Goal: Task Accomplishment & Management: Manage account settings

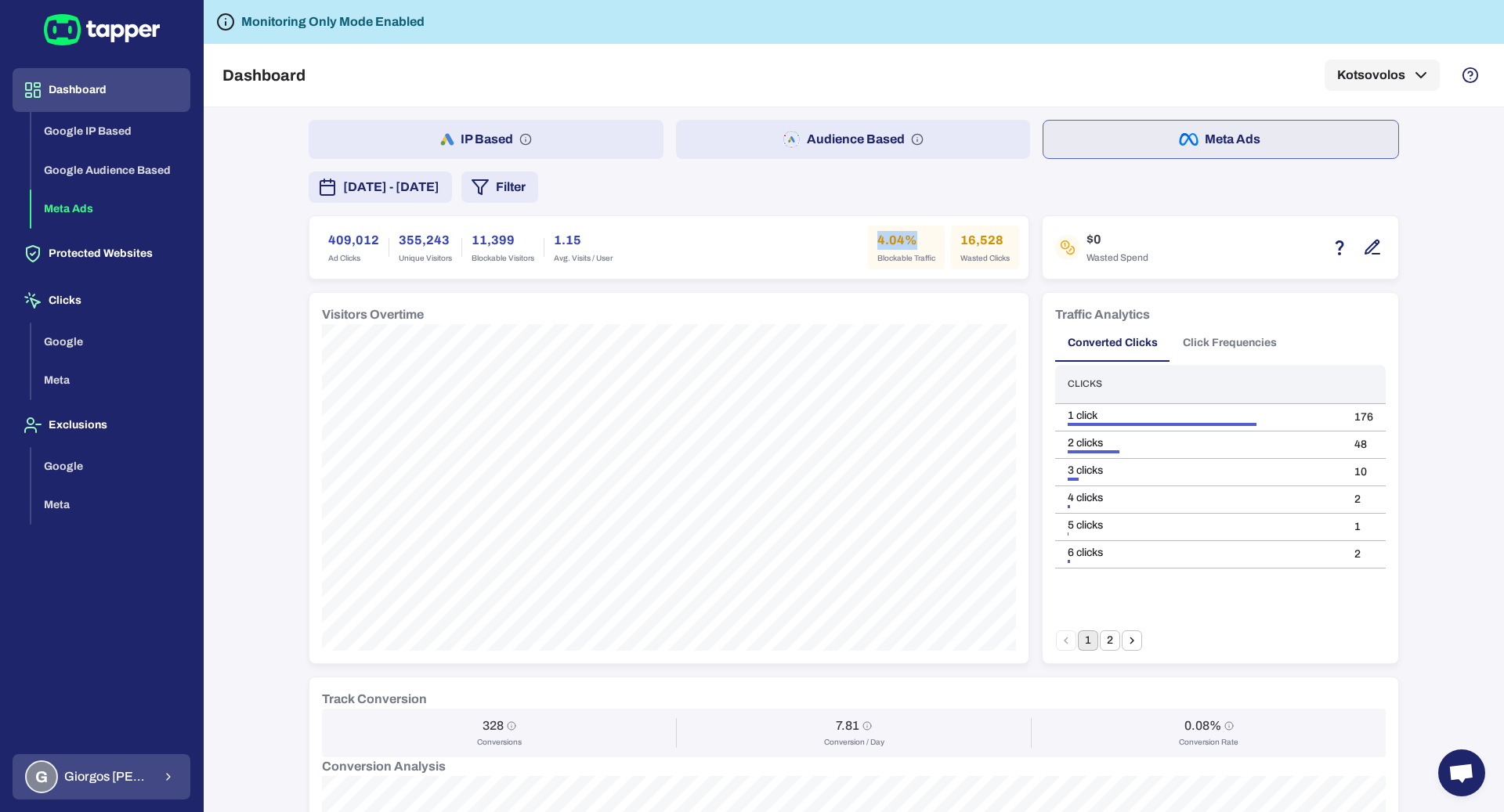
click at [142, 783] on span "Giorgos Alexakis" at bounding box center [109, 777] width 89 height 15
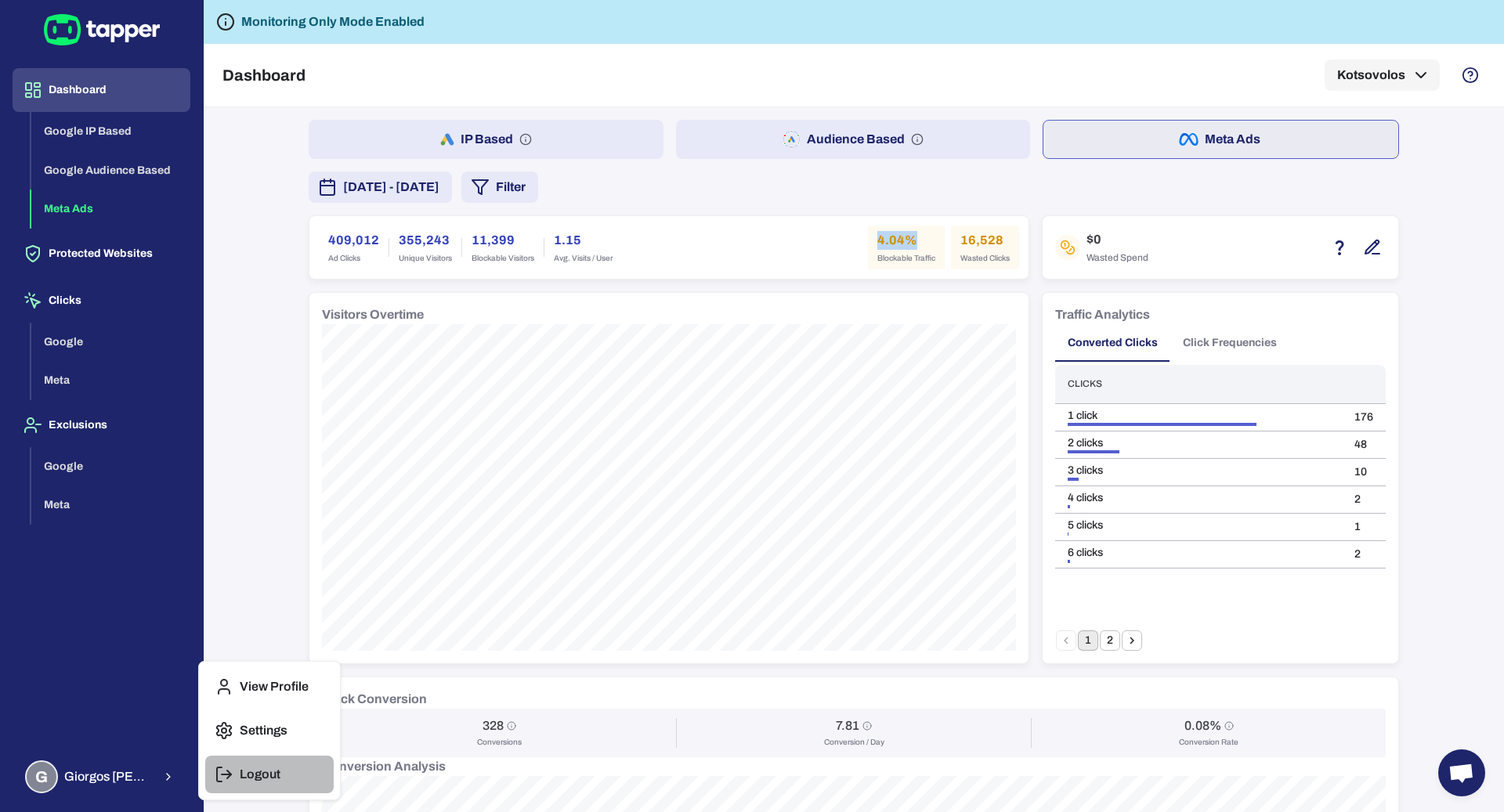
click at [247, 769] on p "Logout" at bounding box center [260, 774] width 40 height 15
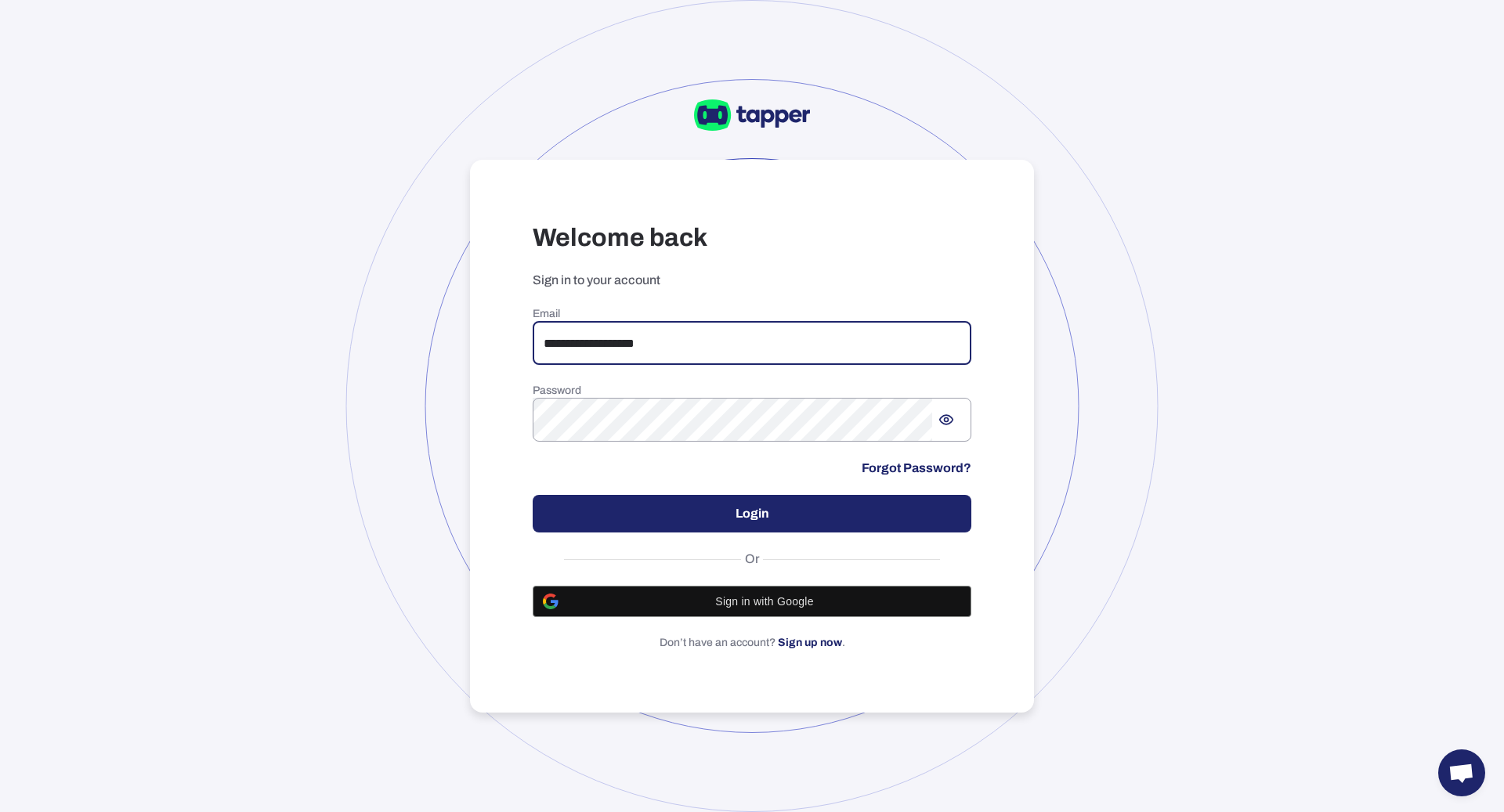
click at [585, 338] on input "**********" at bounding box center [752, 343] width 438 height 44
click at [726, 354] on input "**********" at bounding box center [752, 343] width 438 height 44
type input "**********"
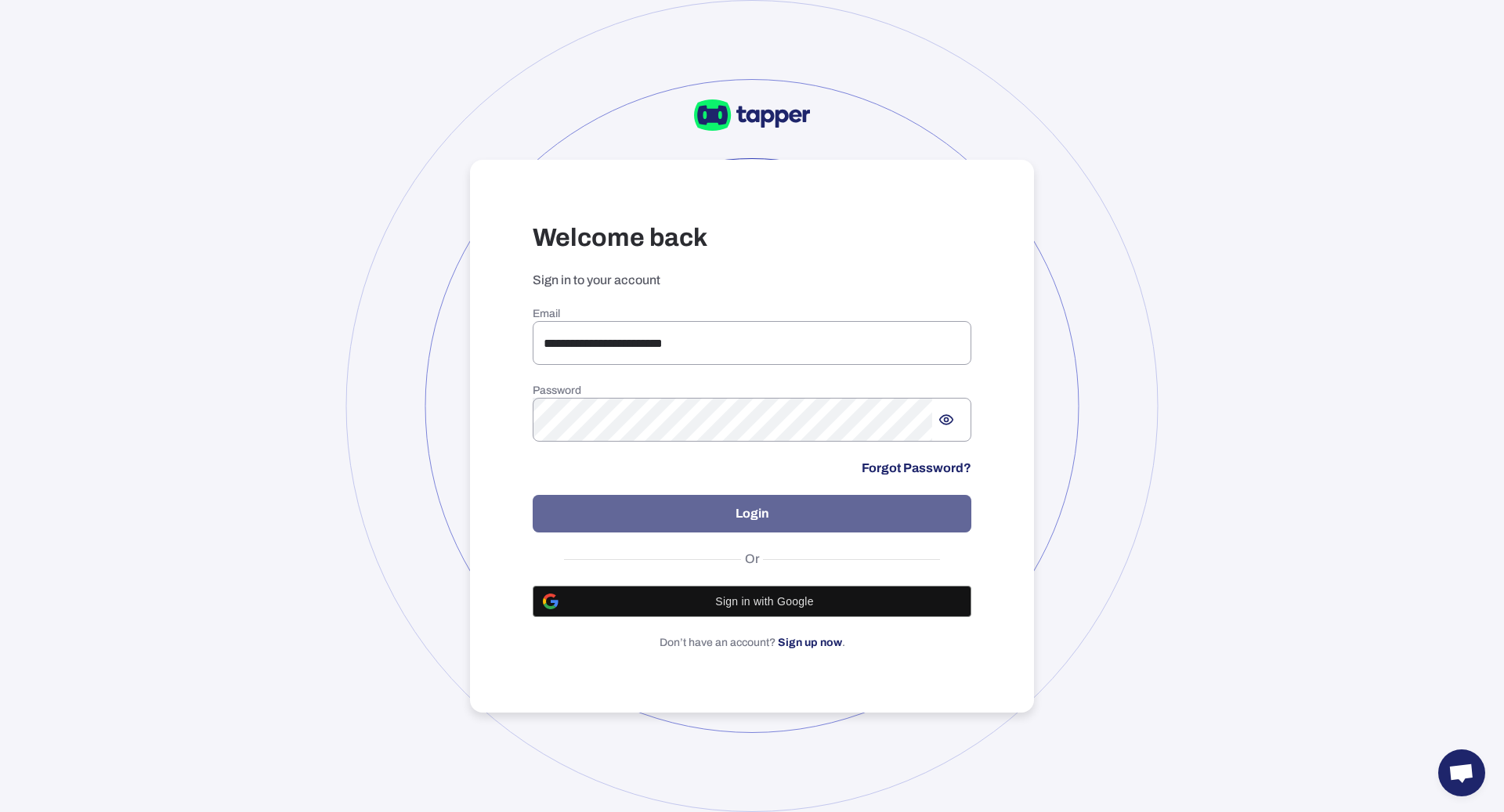
click at [700, 504] on button "Login" at bounding box center [752, 513] width 438 height 38
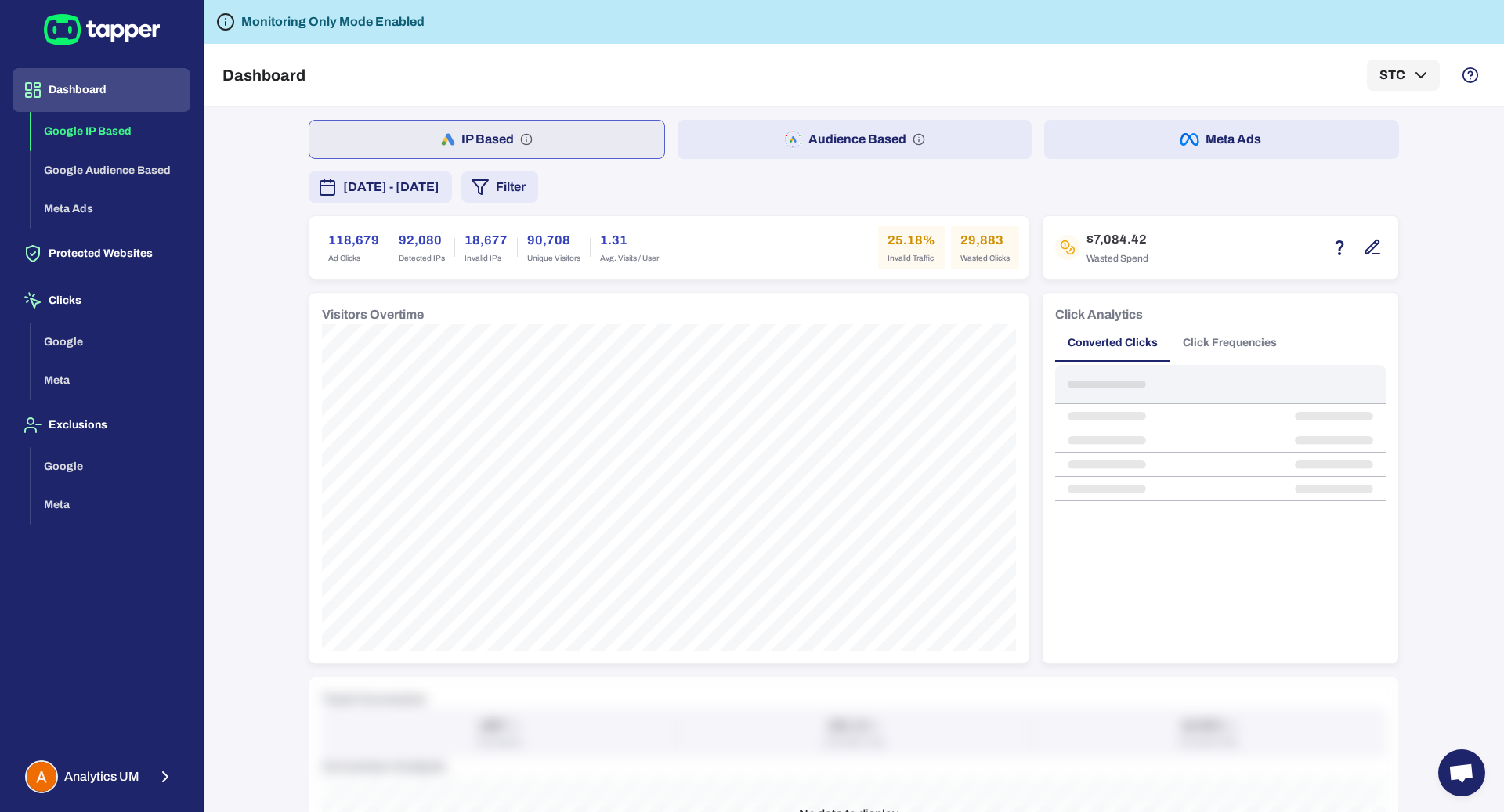
click at [1133, 125] on button "Meta Ads" at bounding box center [1222, 139] width 355 height 39
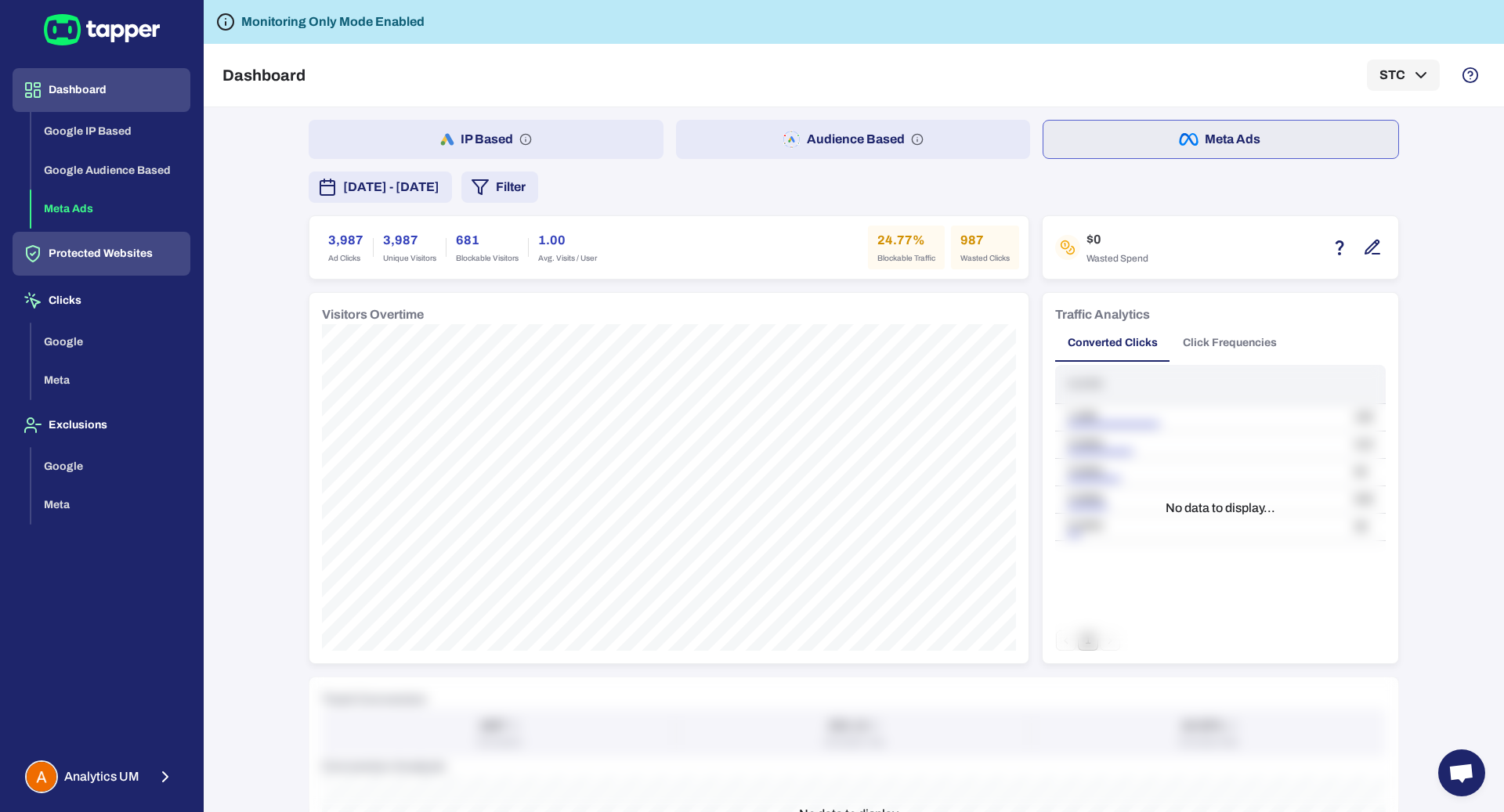
click at [145, 258] on button "Protected Websites" at bounding box center [101, 254] width 178 height 44
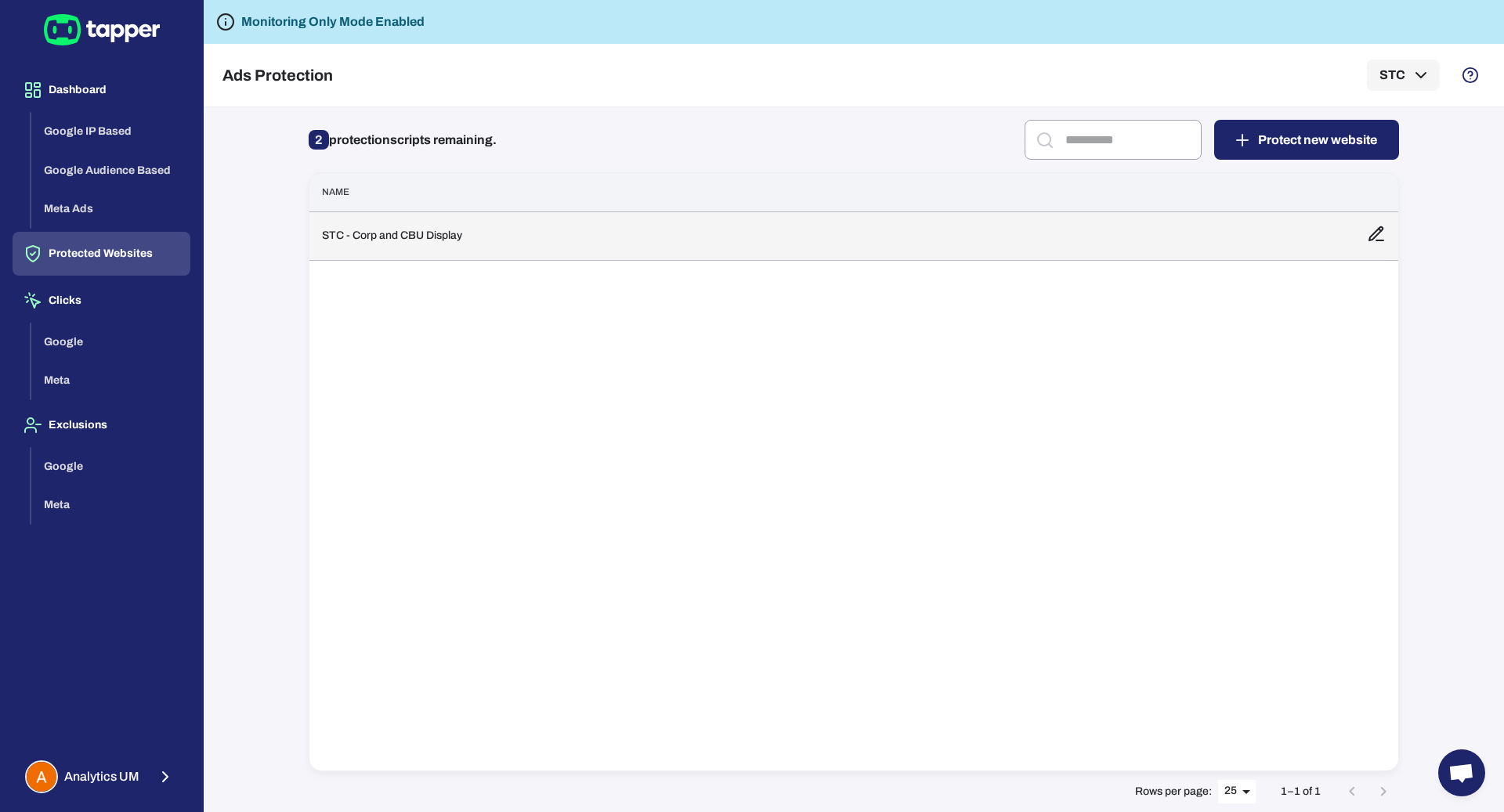
click at [493, 236] on td "STC - Corp and CBU Display" at bounding box center [831, 236] width 1045 height 48
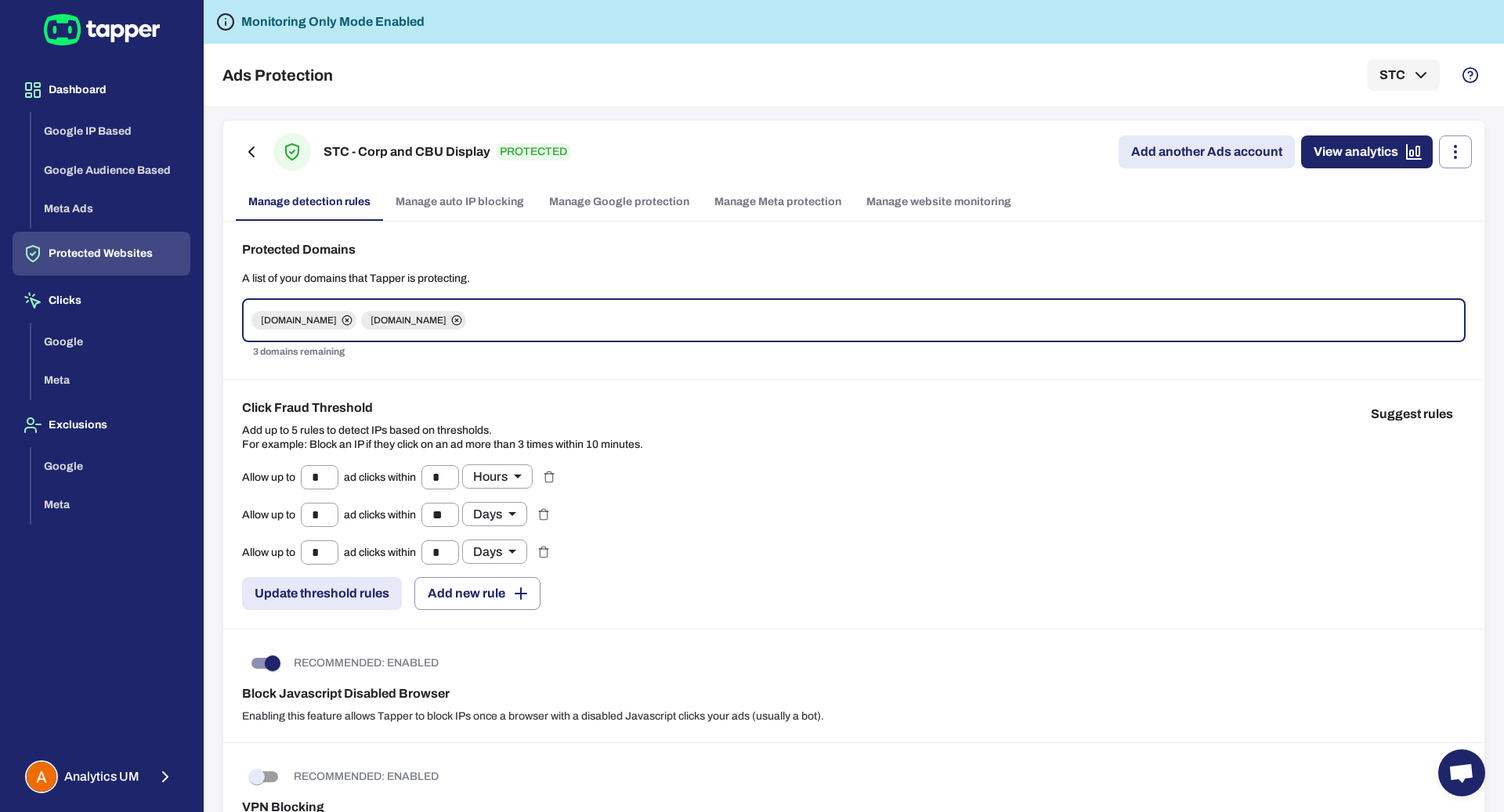
click at [749, 210] on link "Manage Meta protection" at bounding box center [778, 201] width 152 height 38
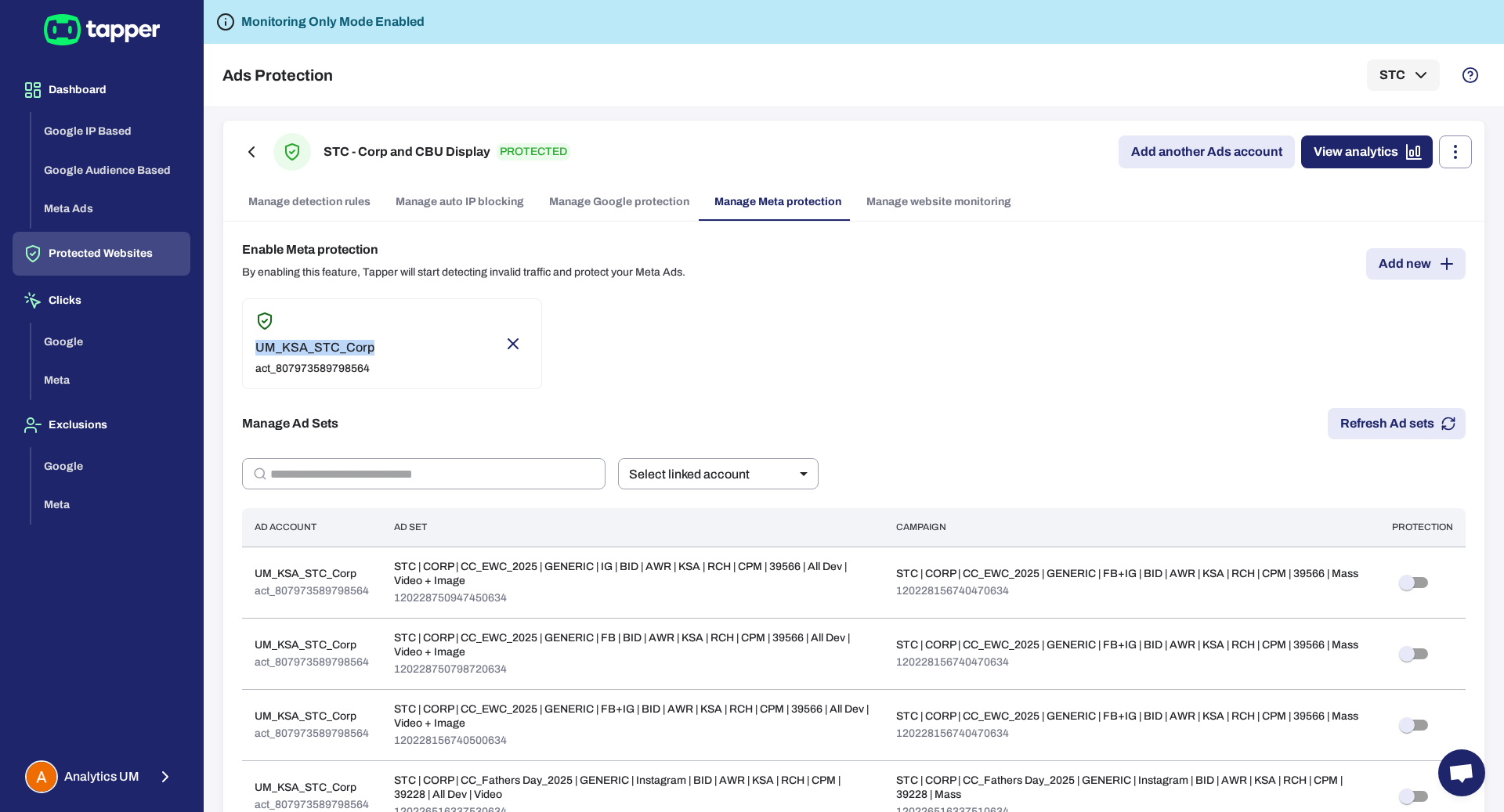
drag, startPoint x: 383, startPoint y: 348, endPoint x: 228, endPoint y: 347, distance: 155.0
click at [228, 347] on div "Enable Meta protection By enabling this feature, Tapper will start detecting in…" at bounding box center [854, 770] width 1261 height 1096
copy p "UM_KSA_STC_Corp"
click at [339, 356] on div "UM_KSA_STC_Corp act_807973589798564" at bounding box center [315, 357] width 119 height 36
type input "****"
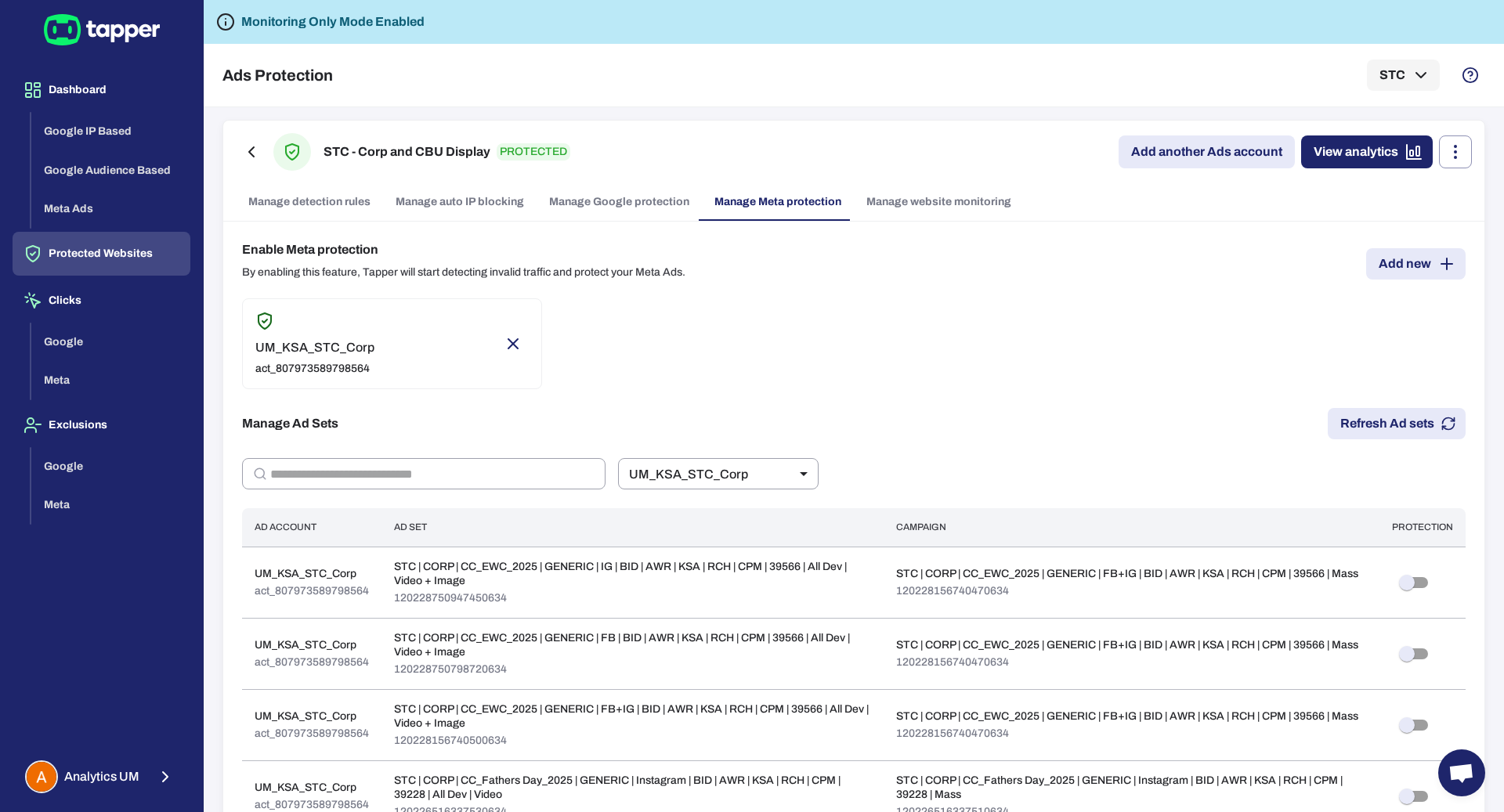
click at [371, 352] on p "UM_KSA_STC_Corp" at bounding box center [315, 348] width 119 height 15
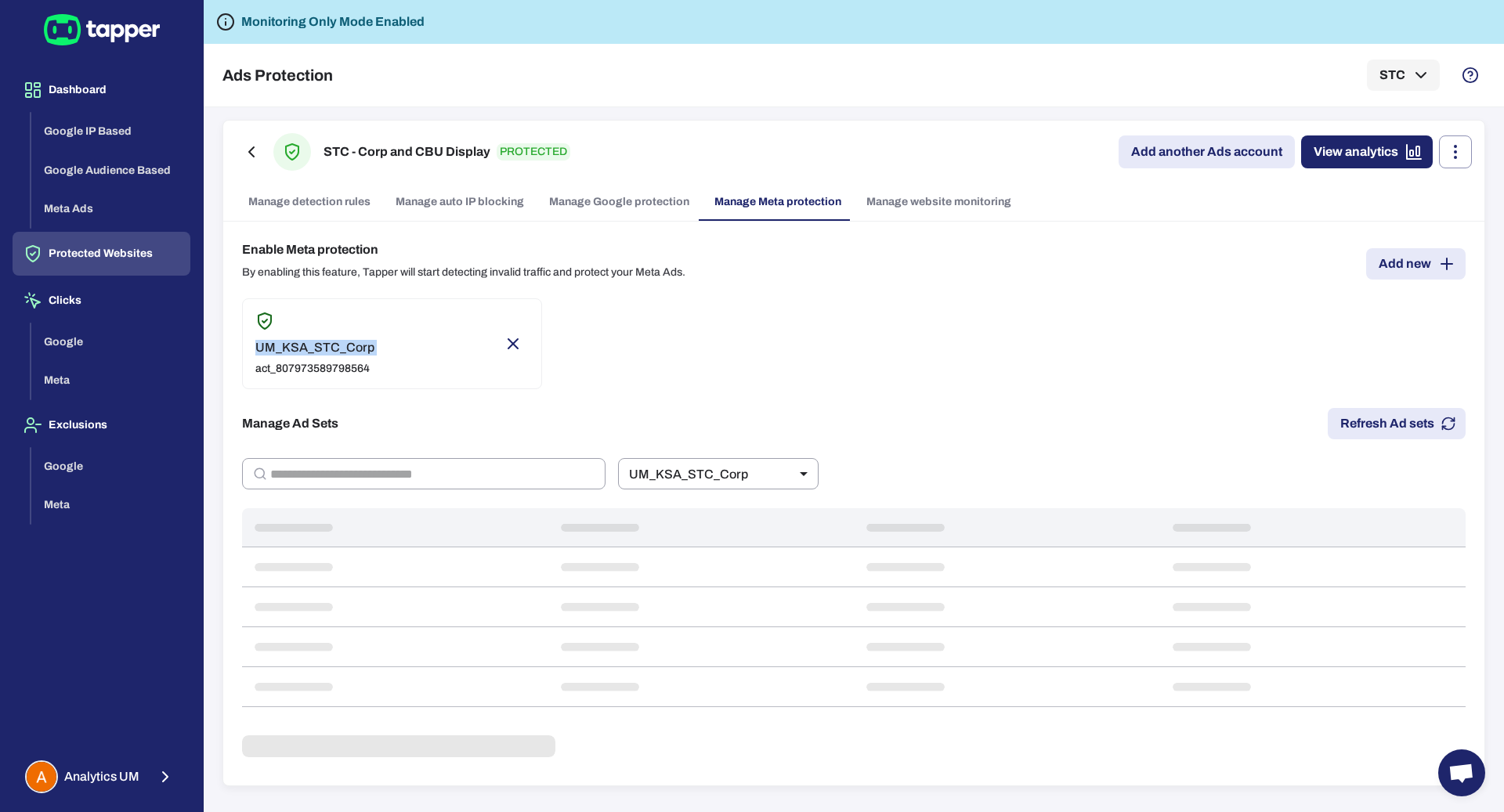
click at [371, 352] on p "UM_KSA_STC_Corp" at bounding box center [315, 348] width 119 height 15
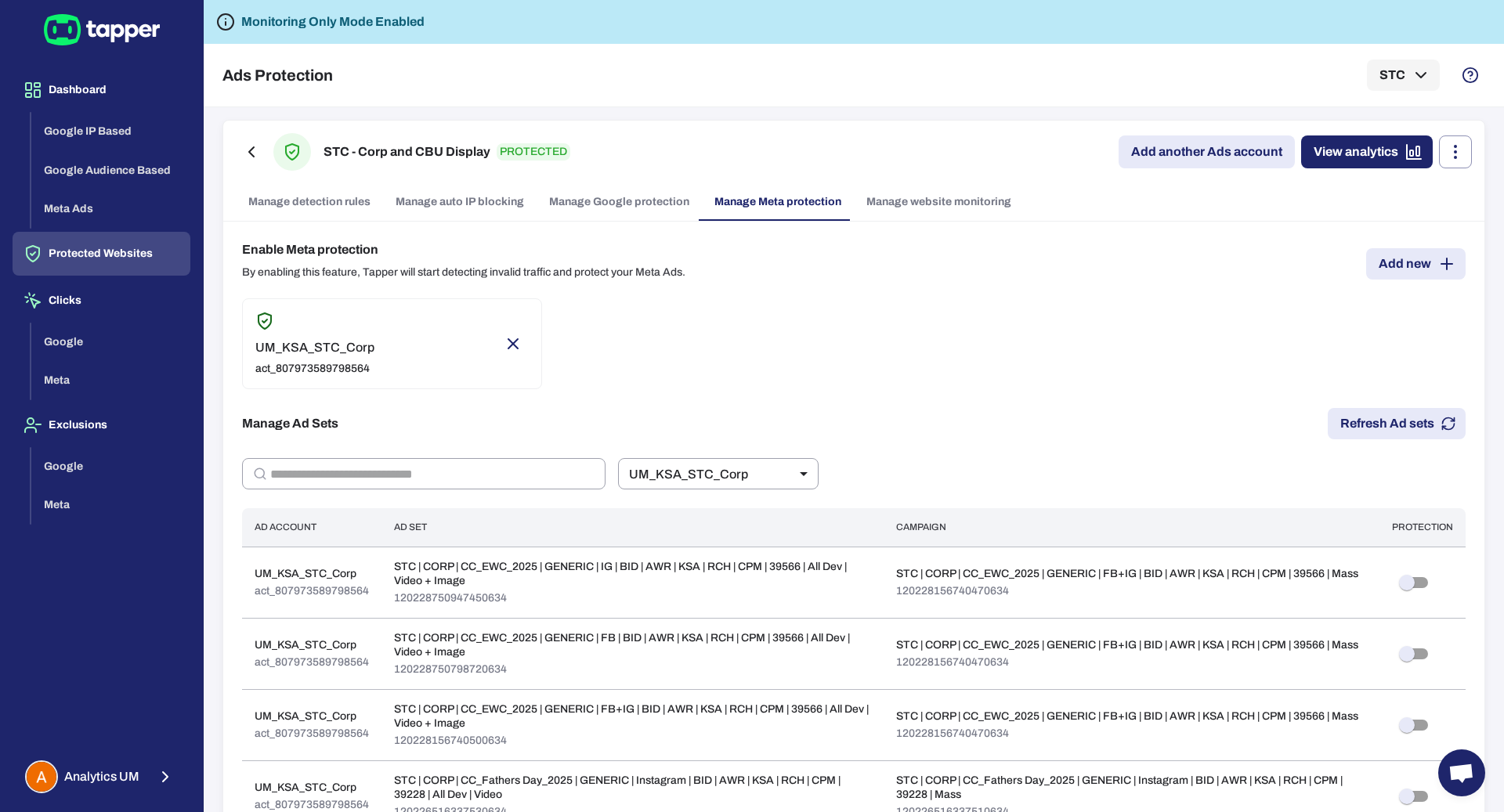
click at [380, 373] on div "UM_KSA_STC_Corp act_807973589798564" at bounding box center [391, 344] width 300 height 91
drag, startPoint x: 380, startPoint y: 373, endPoint x: 235, endPoint y: 345, distance: 147.7
click at [235, 345] on div "Enable Meta protection By enabling this feature, Tapper will start detecting in…" at bounding box center [854, 770] width 1261 height 1096
copy div "UM_KSA_STC_Corp act_807973589798564"
click at [119, 168] on button "Google Audience Based" at bounding box center [111, 170] width 159 height 39
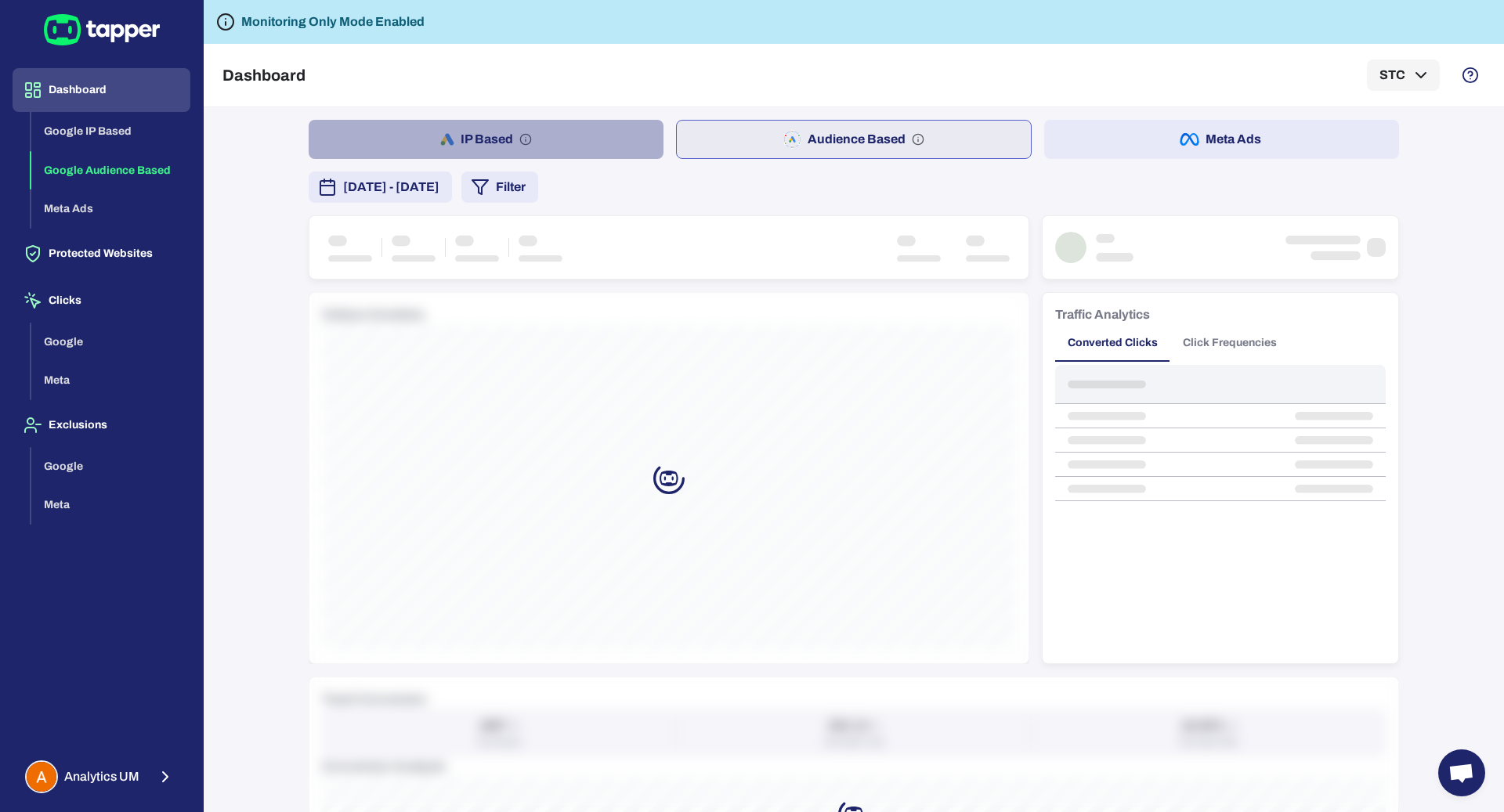
click at [448, 143] on button "IP Based" at bounding box center [486, 139] width 355 height 39
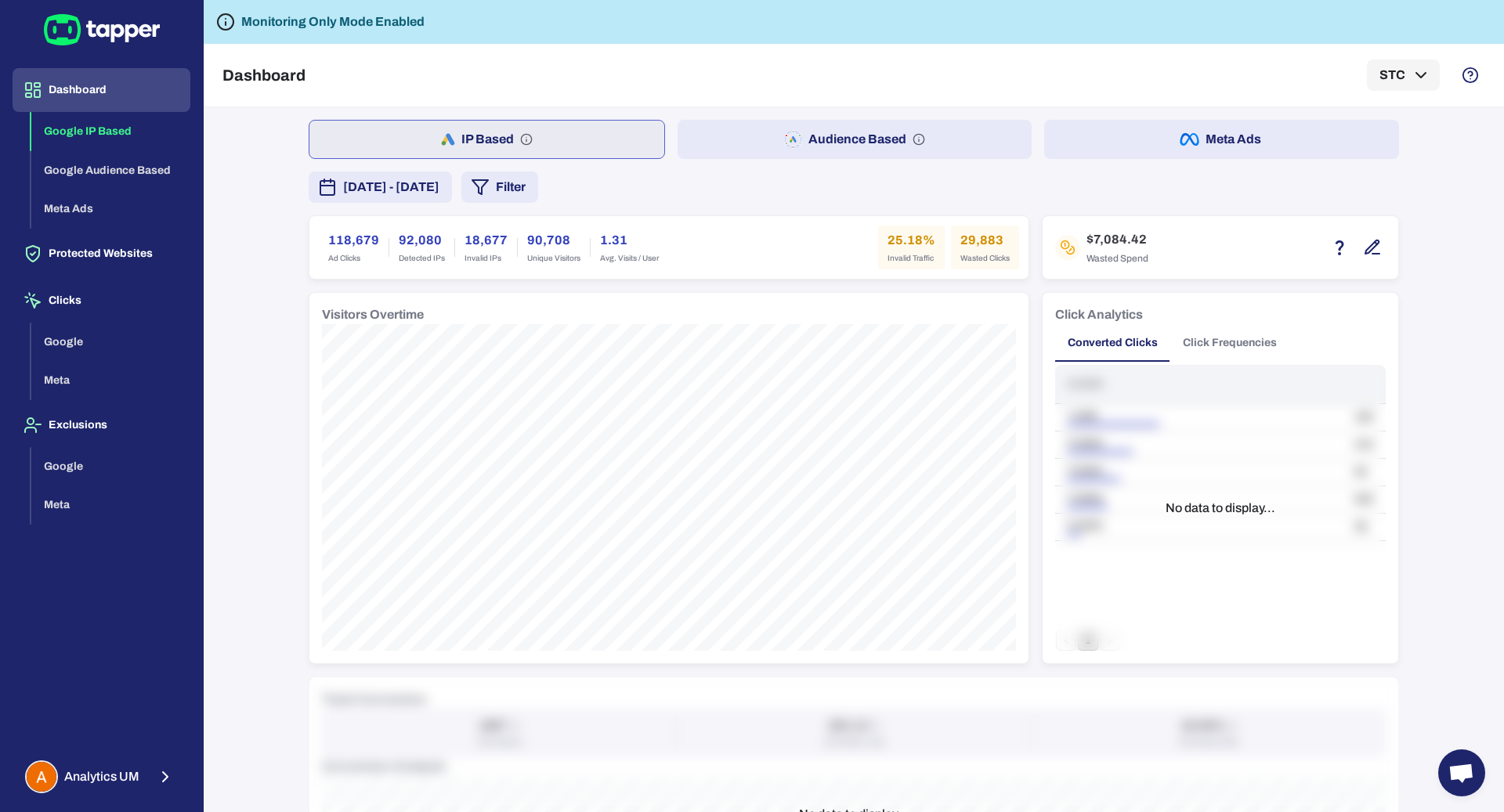
click at [763, 144] on button "Audience Based" at bounding box center [855, 139] width 355 height 39
click at [578, 120] on button "IP Based" at bounding box center [486, 139] width 355 height 39
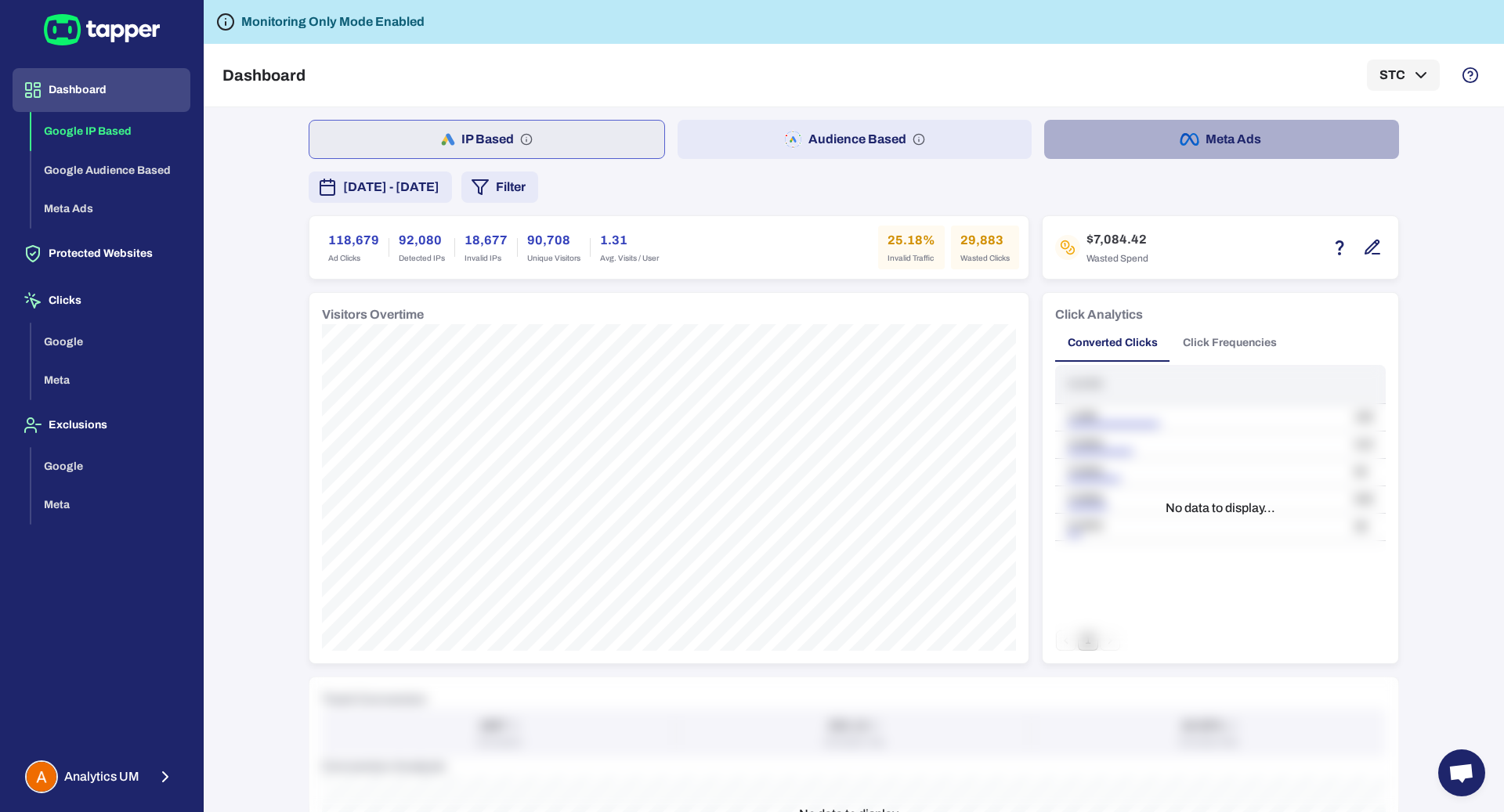
click at [1217, 150] on button "Meta Ads" at bounding box center [1222, 139] width 355 height 39
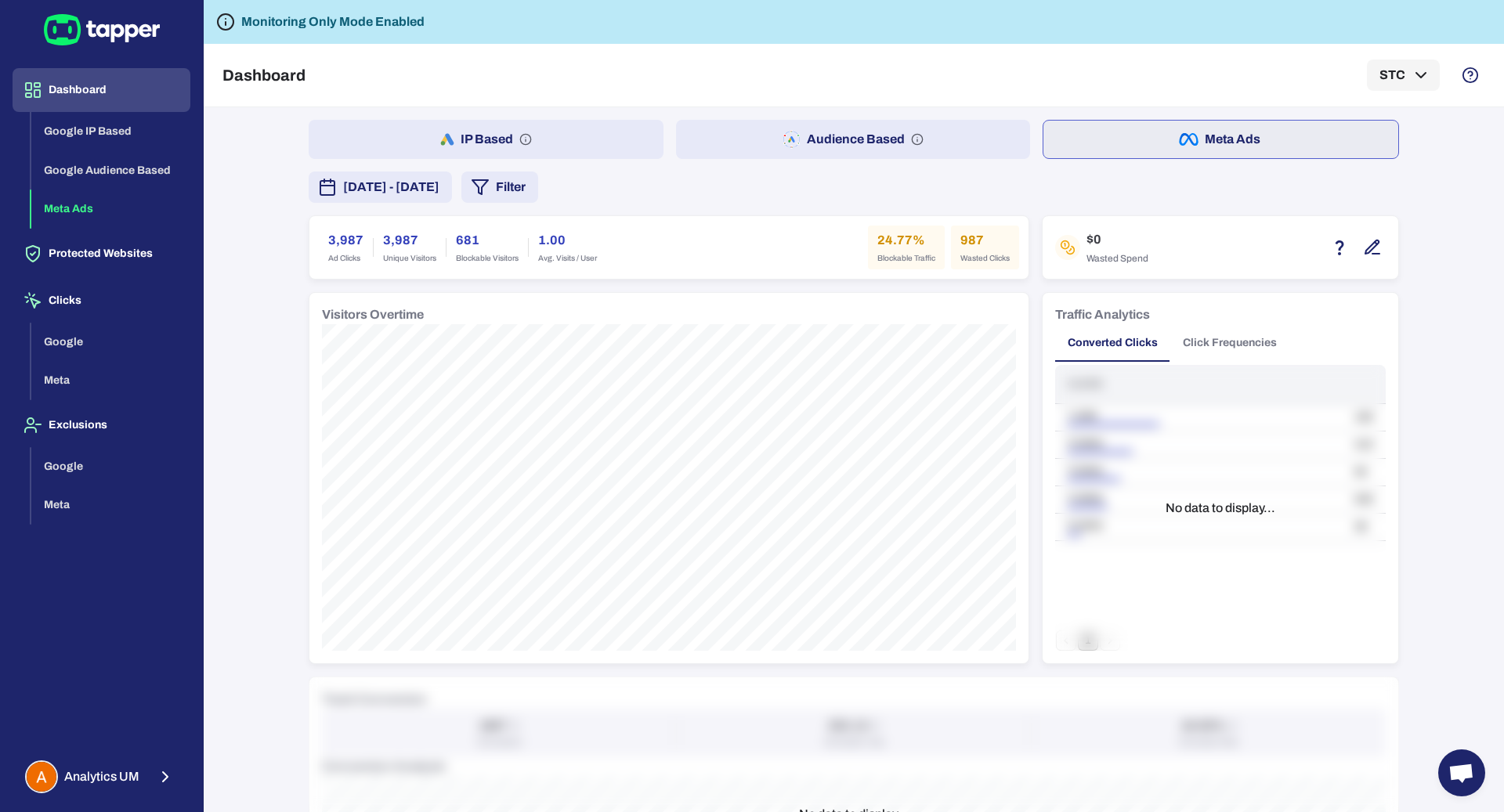
click at [540, 132] on button "IP Based" at bounding box center [486, 139] width 355 height 39
click at [438, 192] on span "[DATE] - [DATE]" at bounding box center [391, 188] width 96 height 19
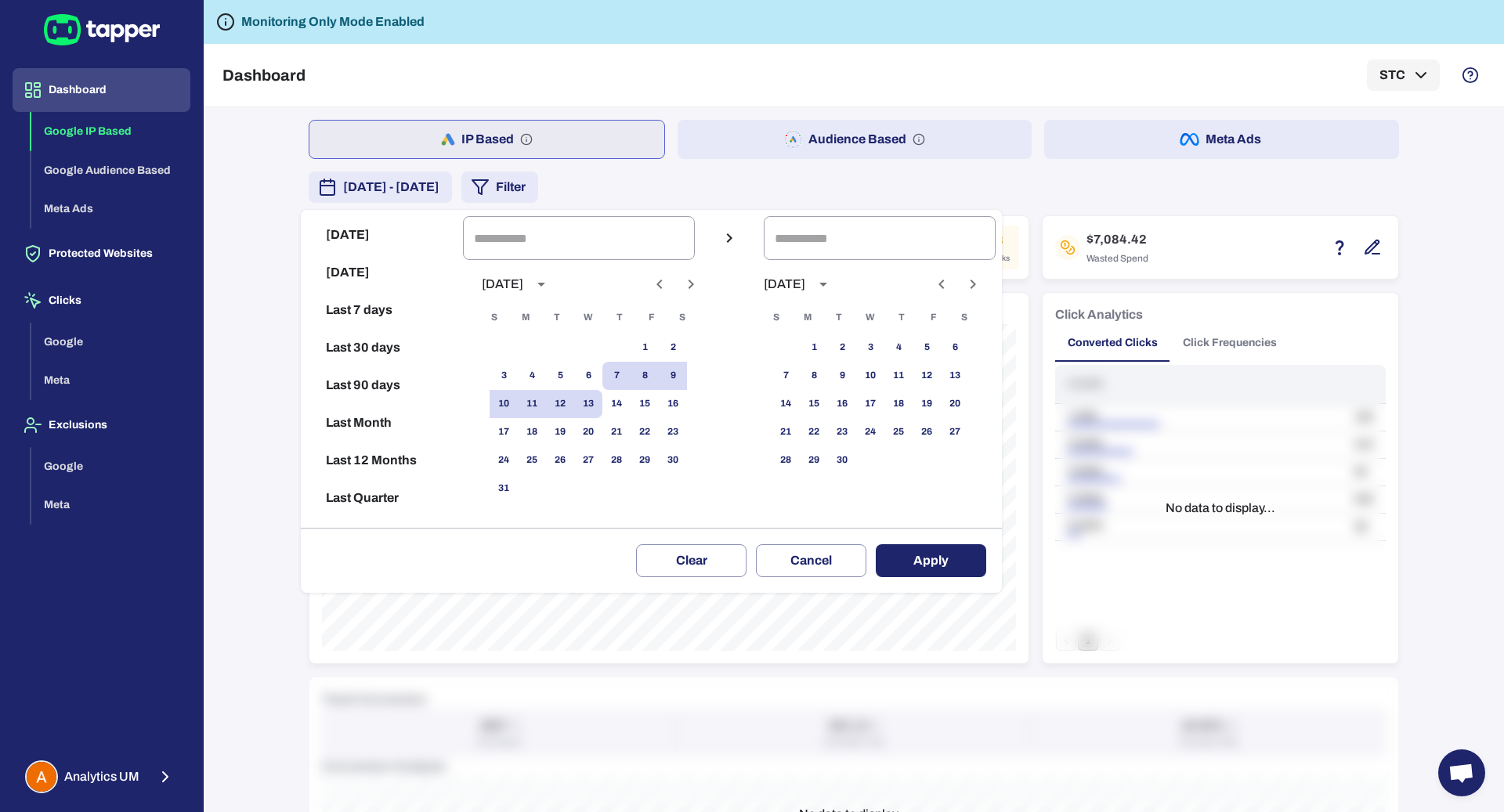
click at [711, 192] on div at bounding box center [752, 406] width 1504 height 812
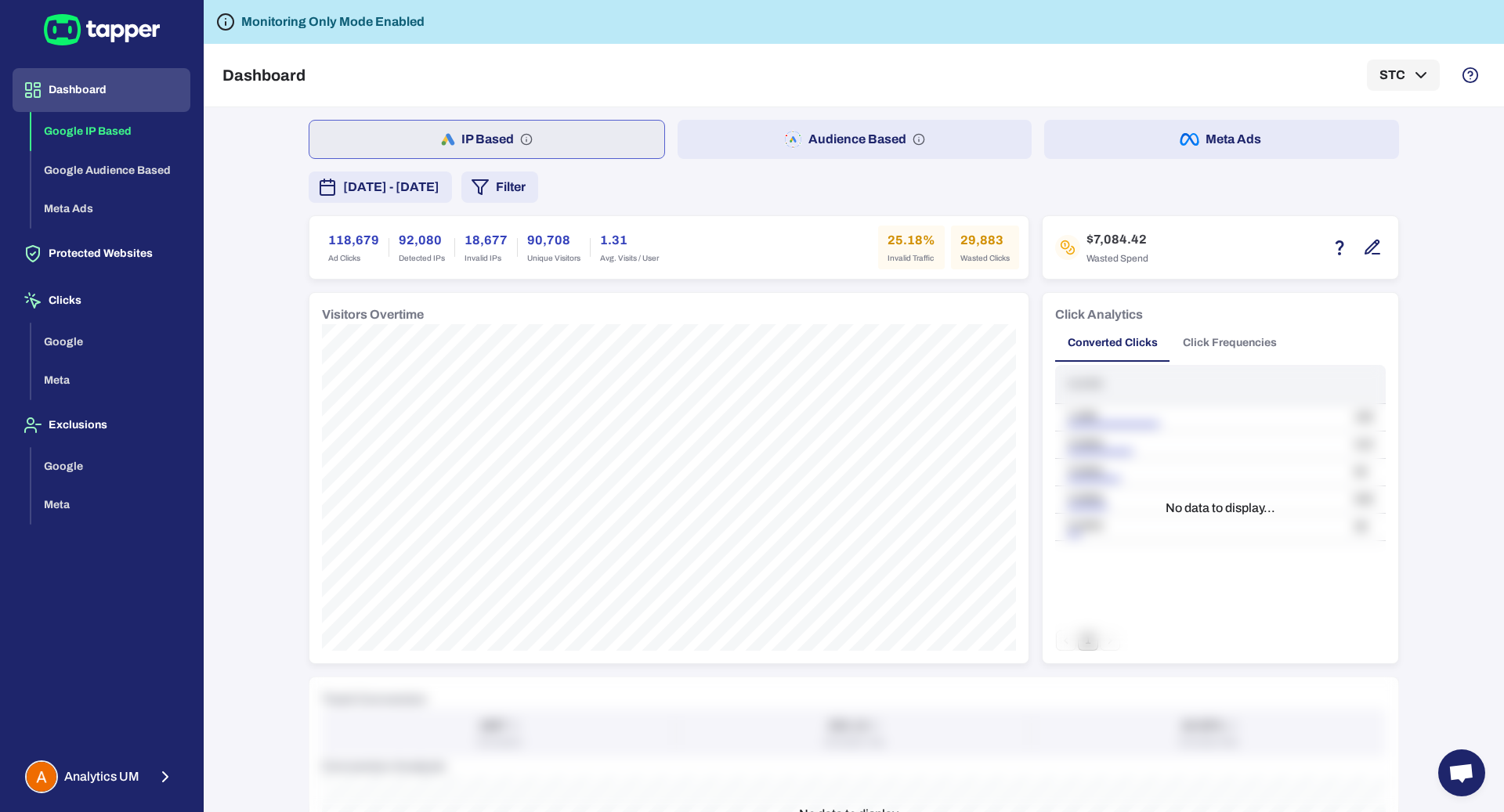
click at [620, 192] on div "Today Yesterday Last 7 days Last 30 days Last 90 days Last Month Last 12 Months…" at bounding box center [752, 406] width 1504 height 812
click at [539, 192] on button "Filter" at bounding box center [500, 187] width 77 height 32
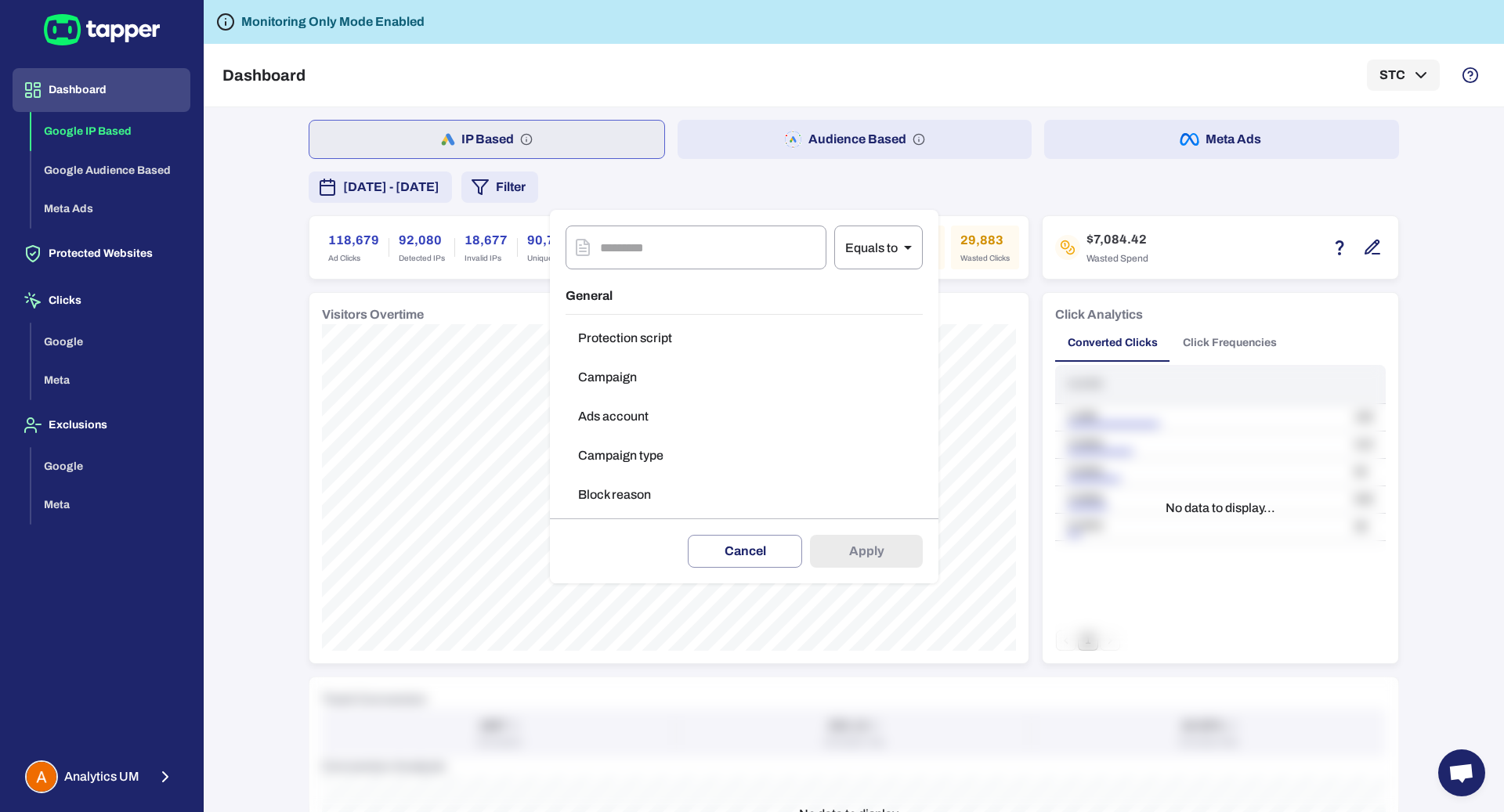
click at [738, 207] on div at bounding box center [752, 406] width 1504 height 812
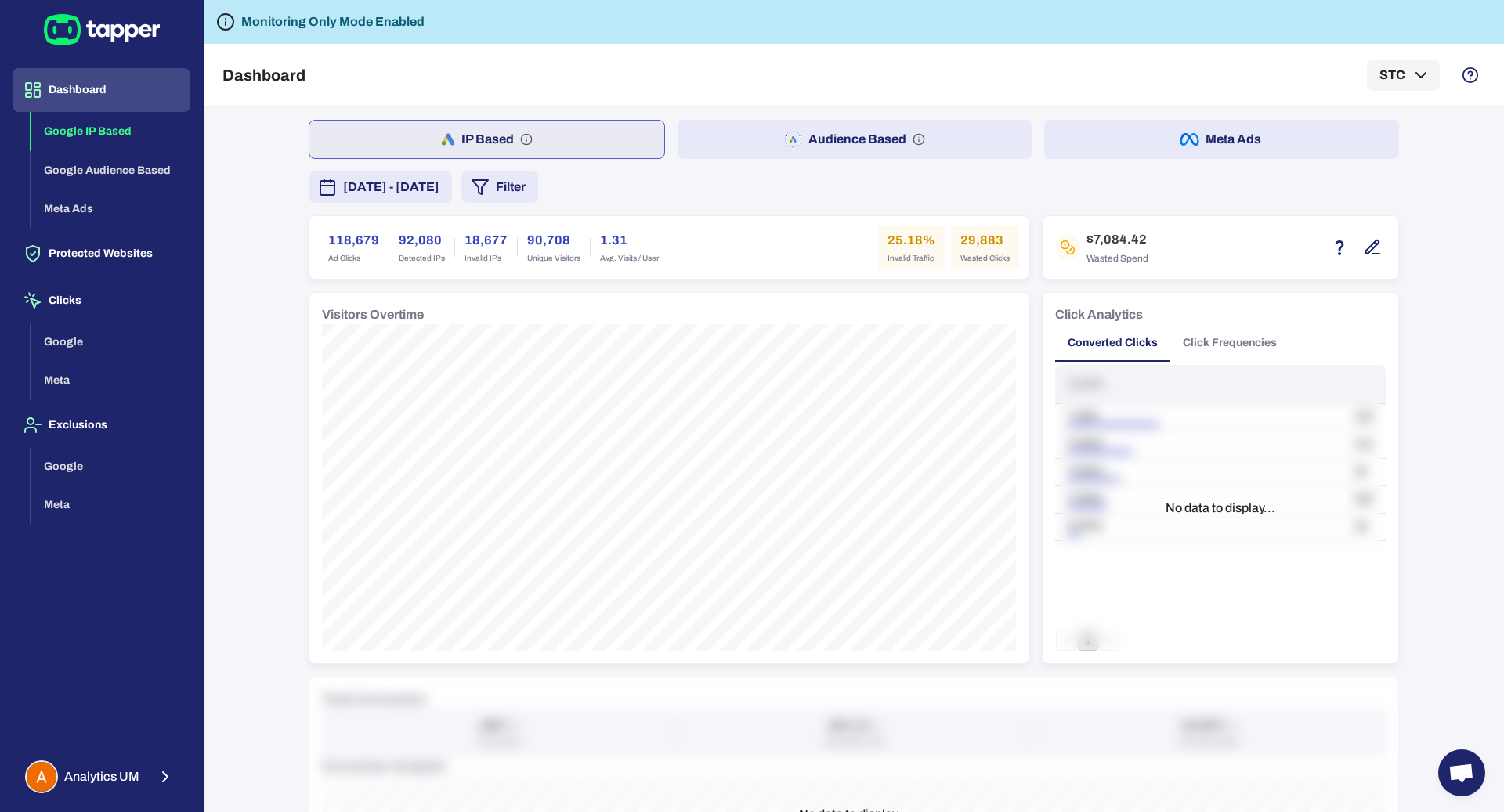
drag, startPoint x: 111, startPoint y: 727, endPoint x: 111, endPoint y: 749, distance: 22.0
click at [111, 730] on div "Dashboard Google IP Based Google Audience Based Meta Ads Protected Websites Cli…" at bounding box center [101, 402] width 178 height 668
click at [111, 749] on div "Dashboard Google IP Based Google Audience Based Meta Ads Protected Websites Cli…" at bounding box center [101, 406] width 203 height 812
click at [132, 784] on span "Analytics UM" at bounding box center [102, 777] width 75 height 15
click at [248, 777] on p "Logout" at bounding box center [260, 774] width 40 height 15
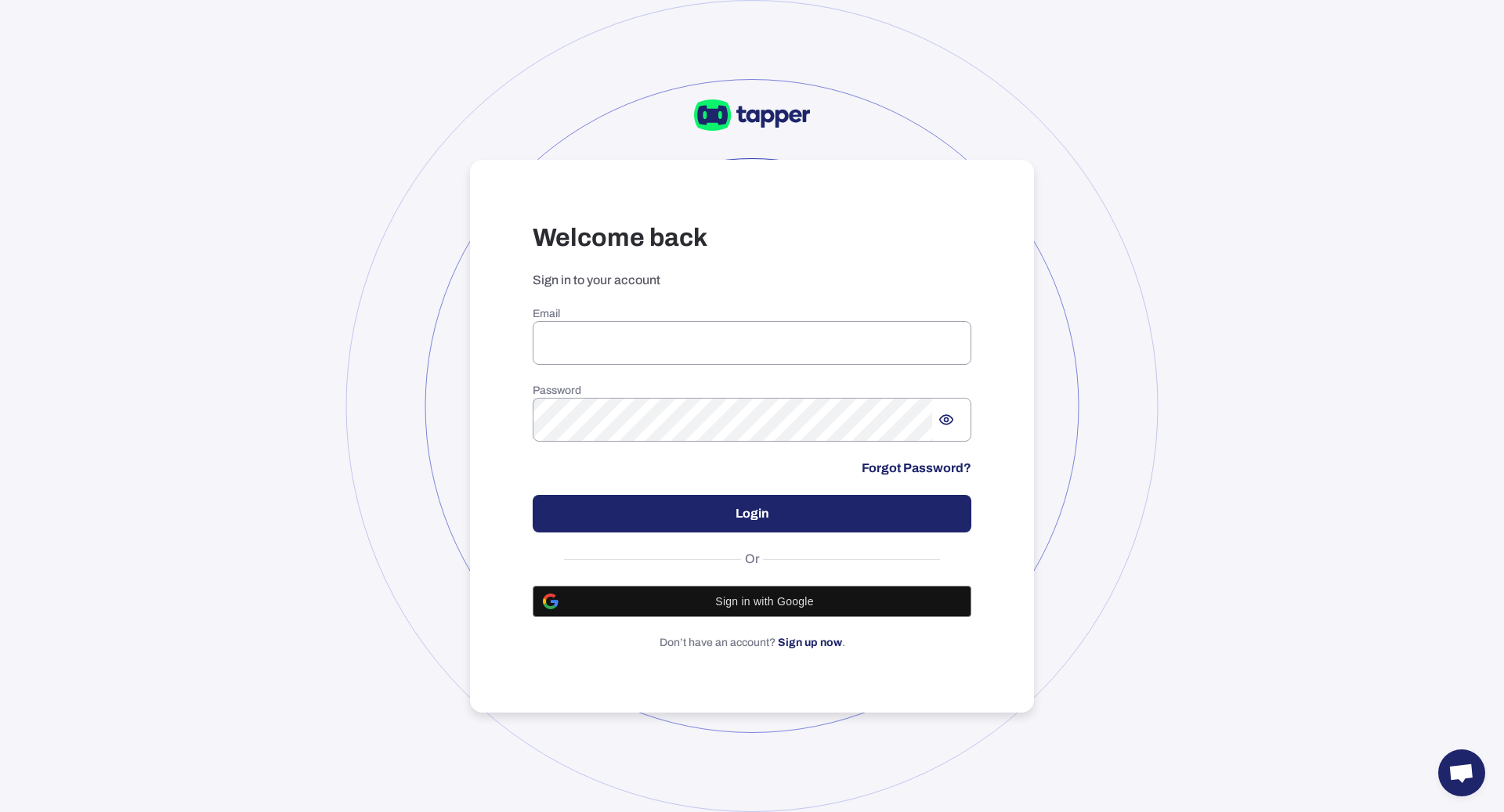
type input "**********"
click at [619, 534] on div "**********" at bounding box center [752, 479] width 438 height 343
click at [619, 511] on button "Login" at bounding box center [752, 513] width 438 height 38
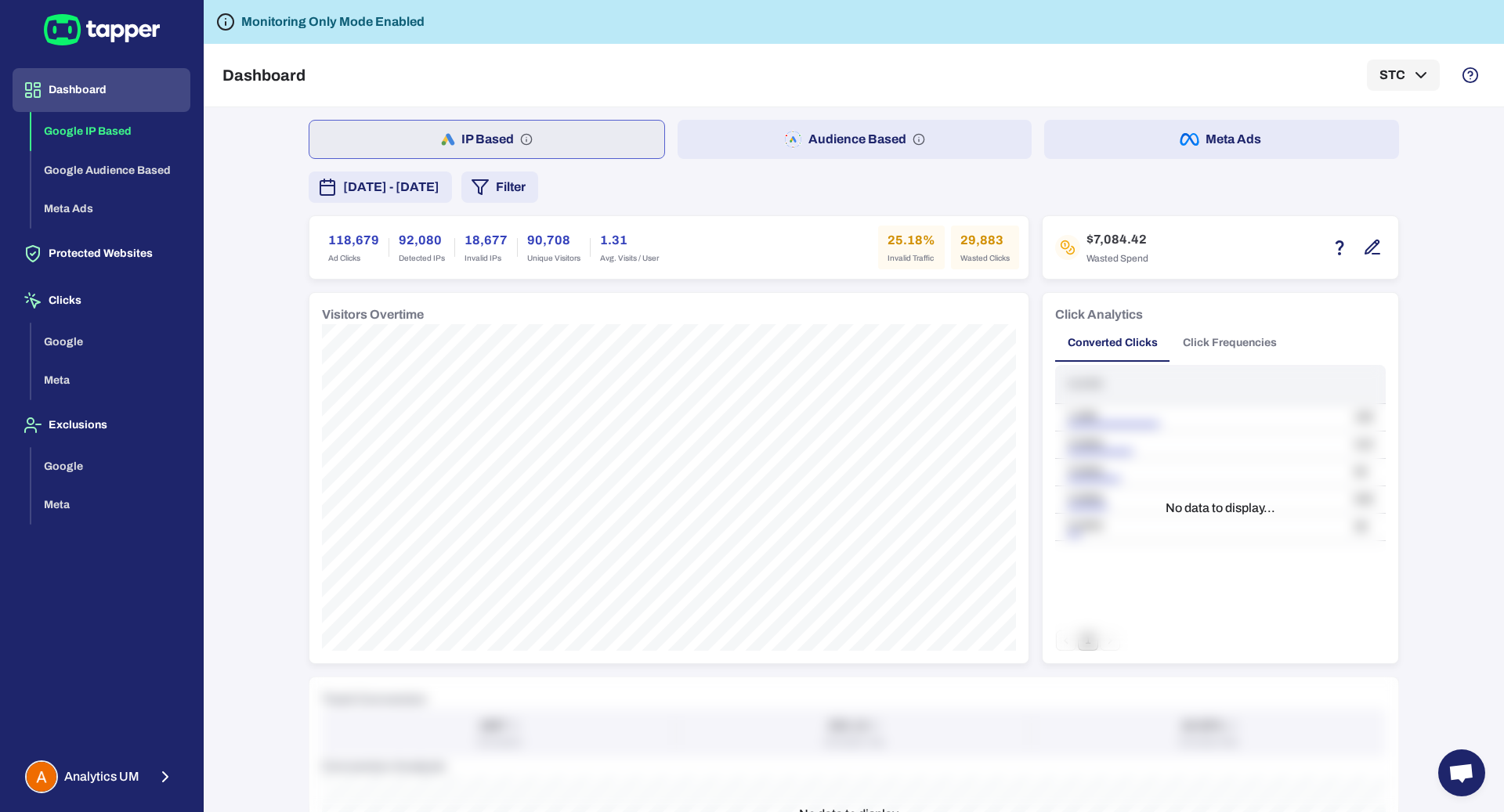
click at [539, 178] on button "Filter" at bounding box center [500, 187] width 77 height 32
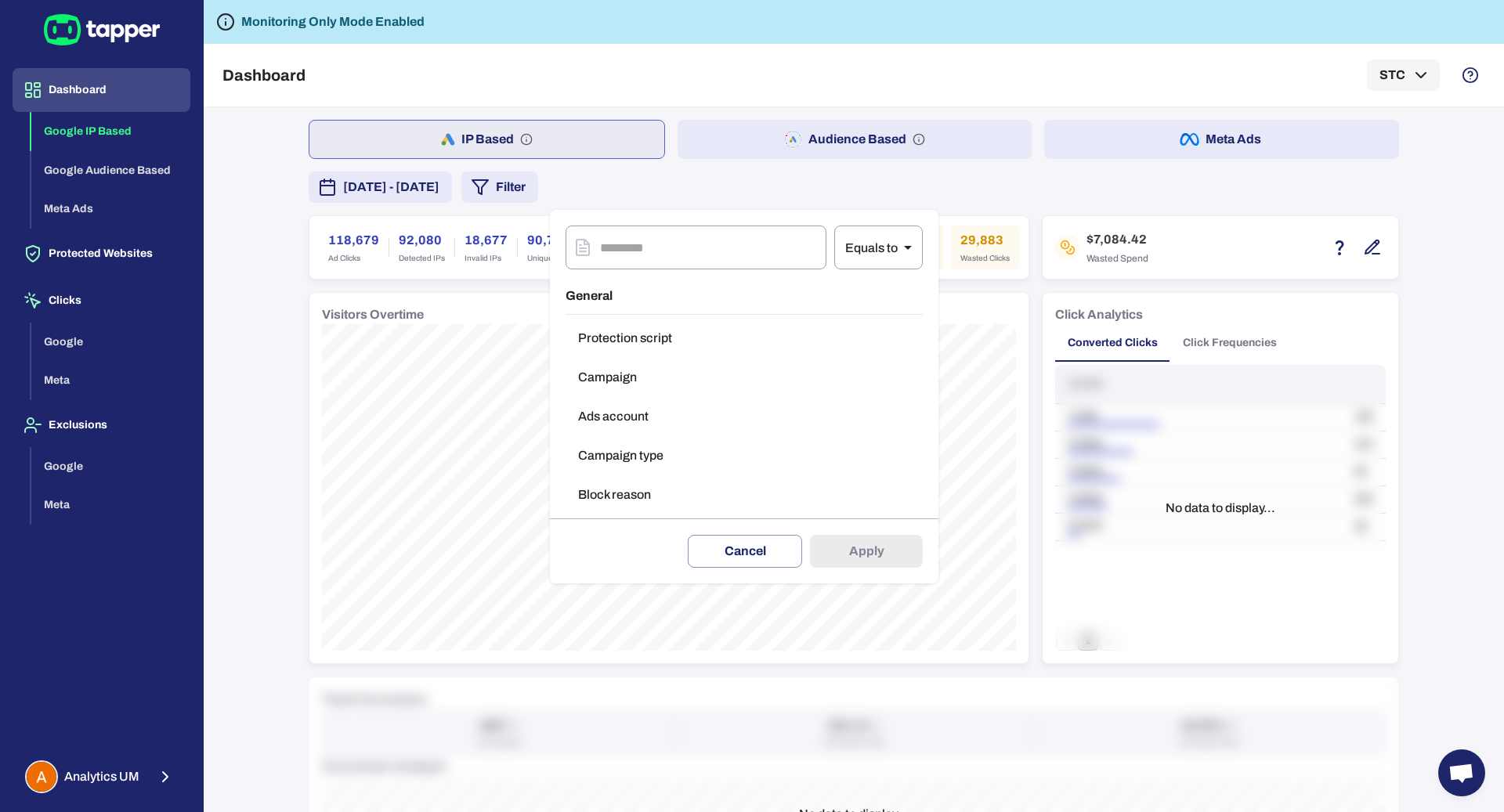
click at [623, 458] on button "Campaign type" at bounding box center [744, 456] width 357 height 32
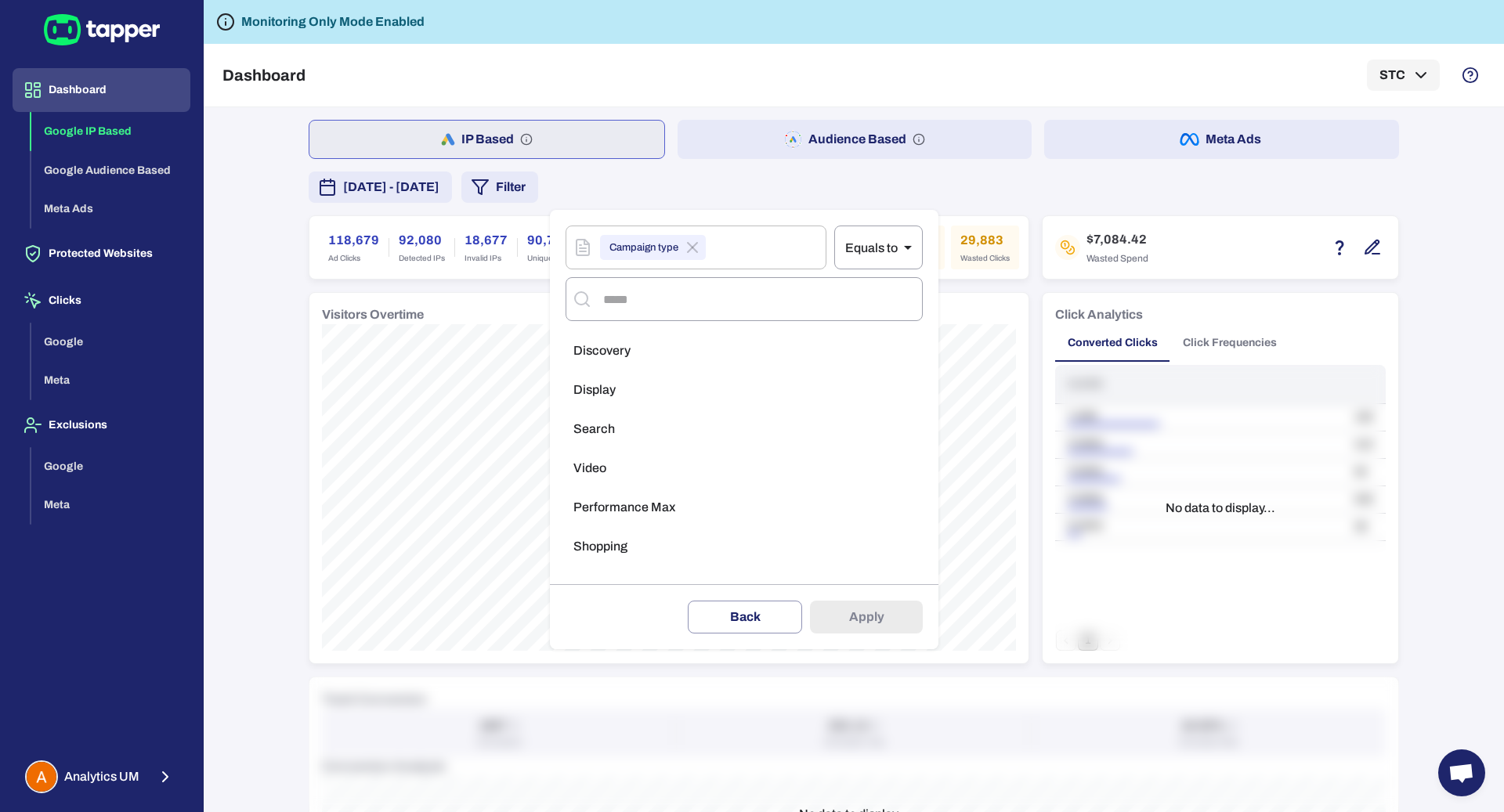
click at [684, 413] on li "Search" at bounding box center [744, 429] width 357 height 32
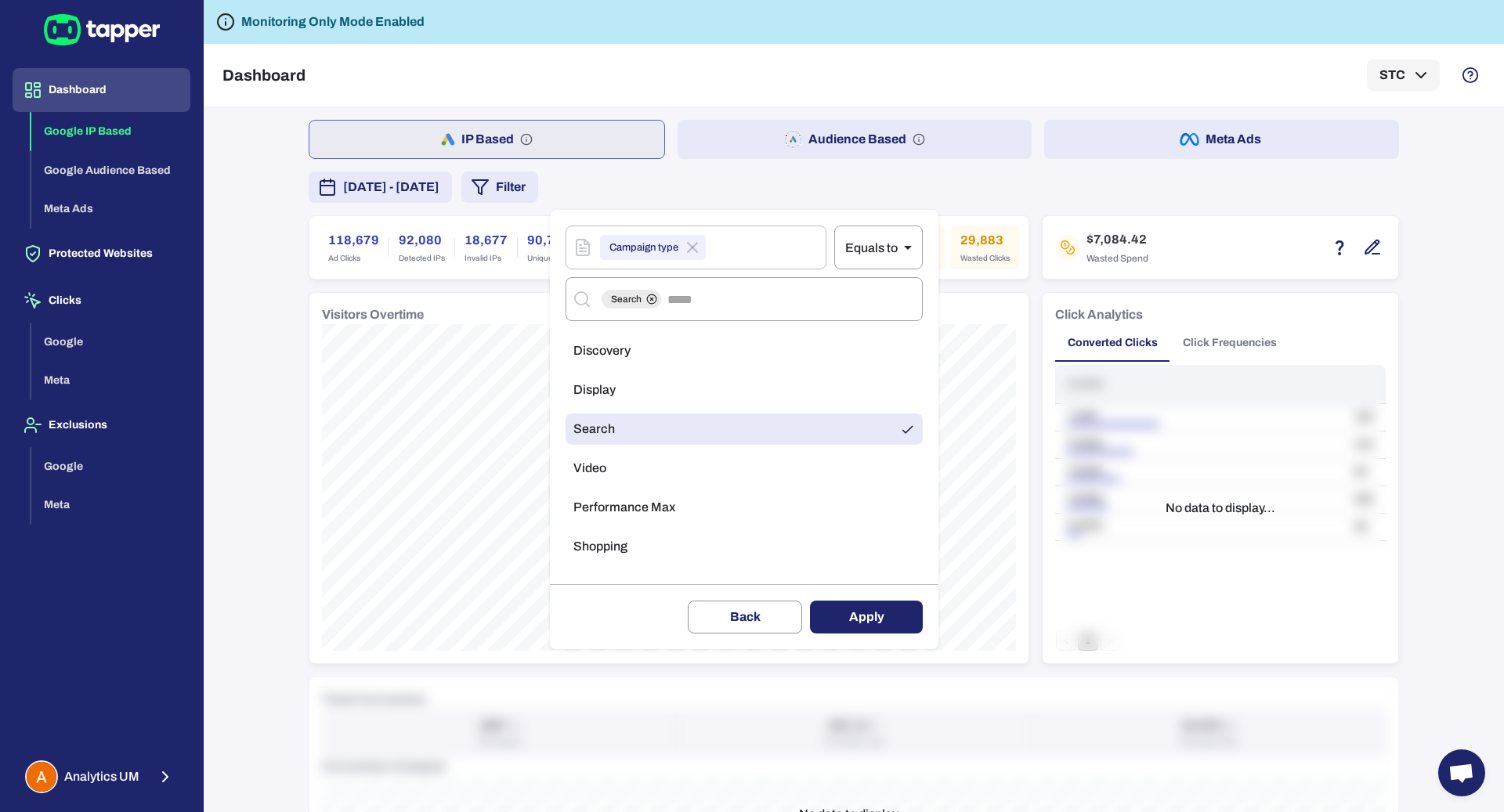
click at [832, 613] on button "Apply" at bounding box center [866, 617] width 113 height 33
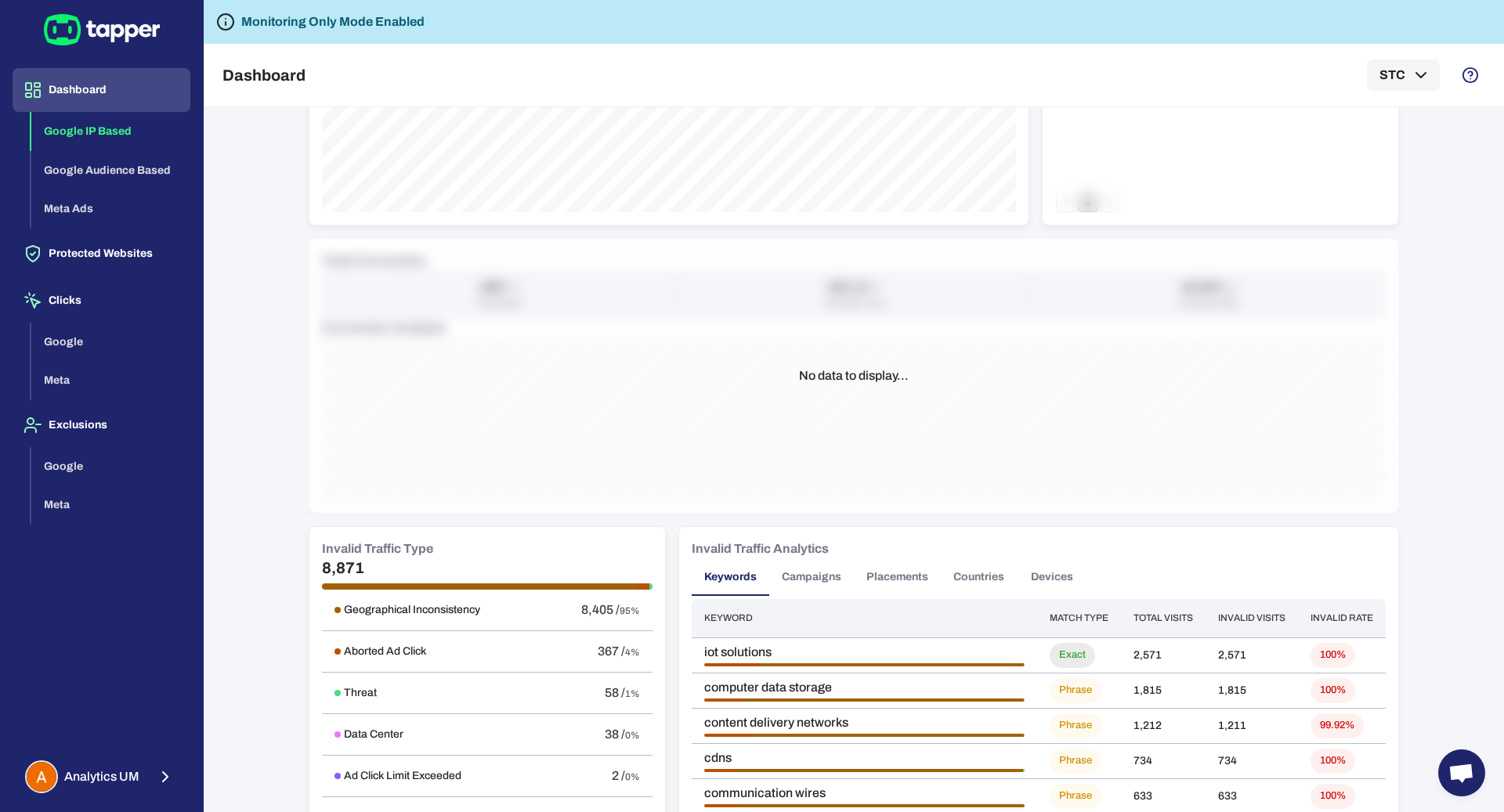
scroll to position [133, 0]
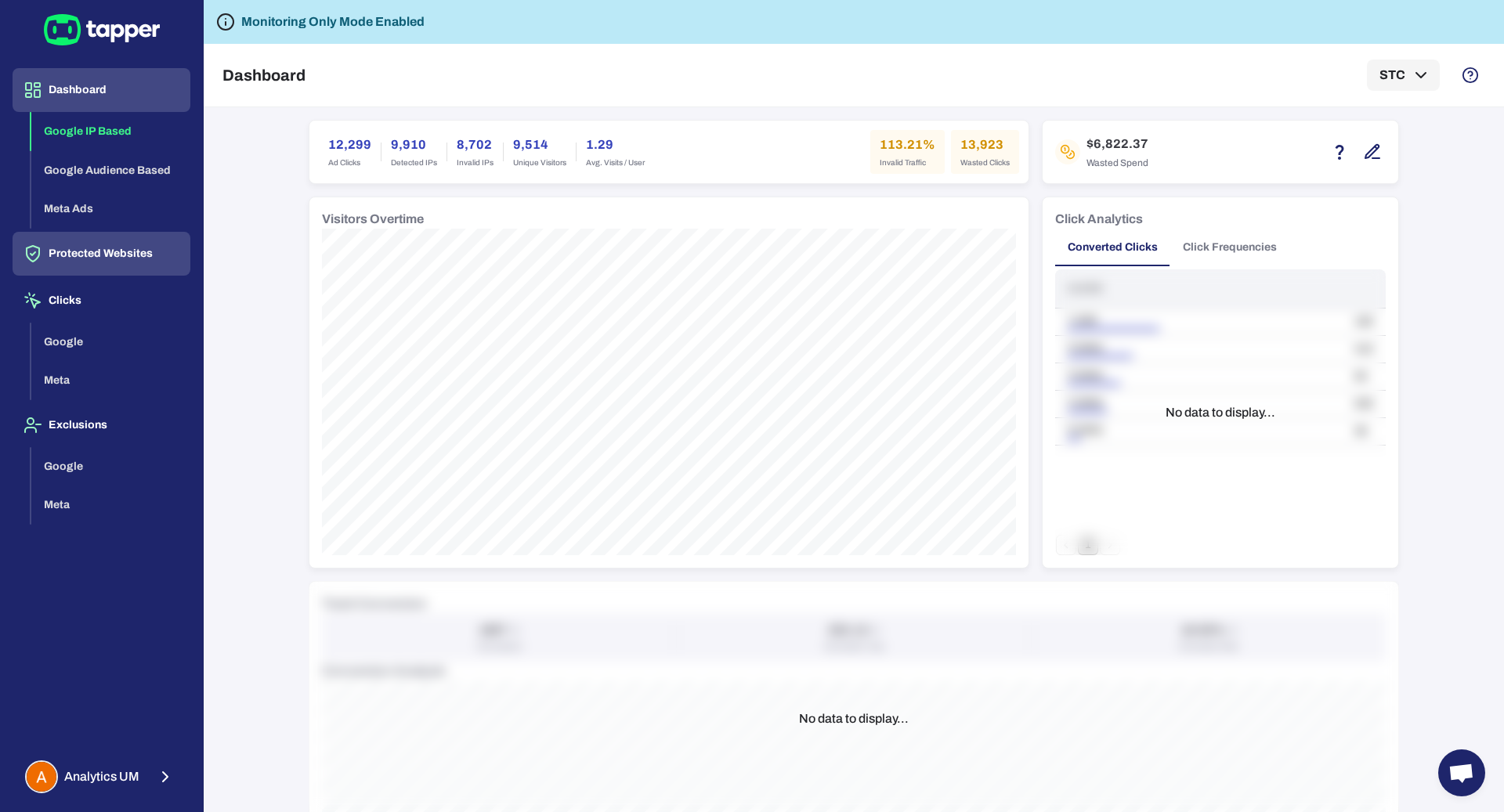
click at [119, 258] on button "Protected Websites" at bounding box center [101, 254] width 178 height 44
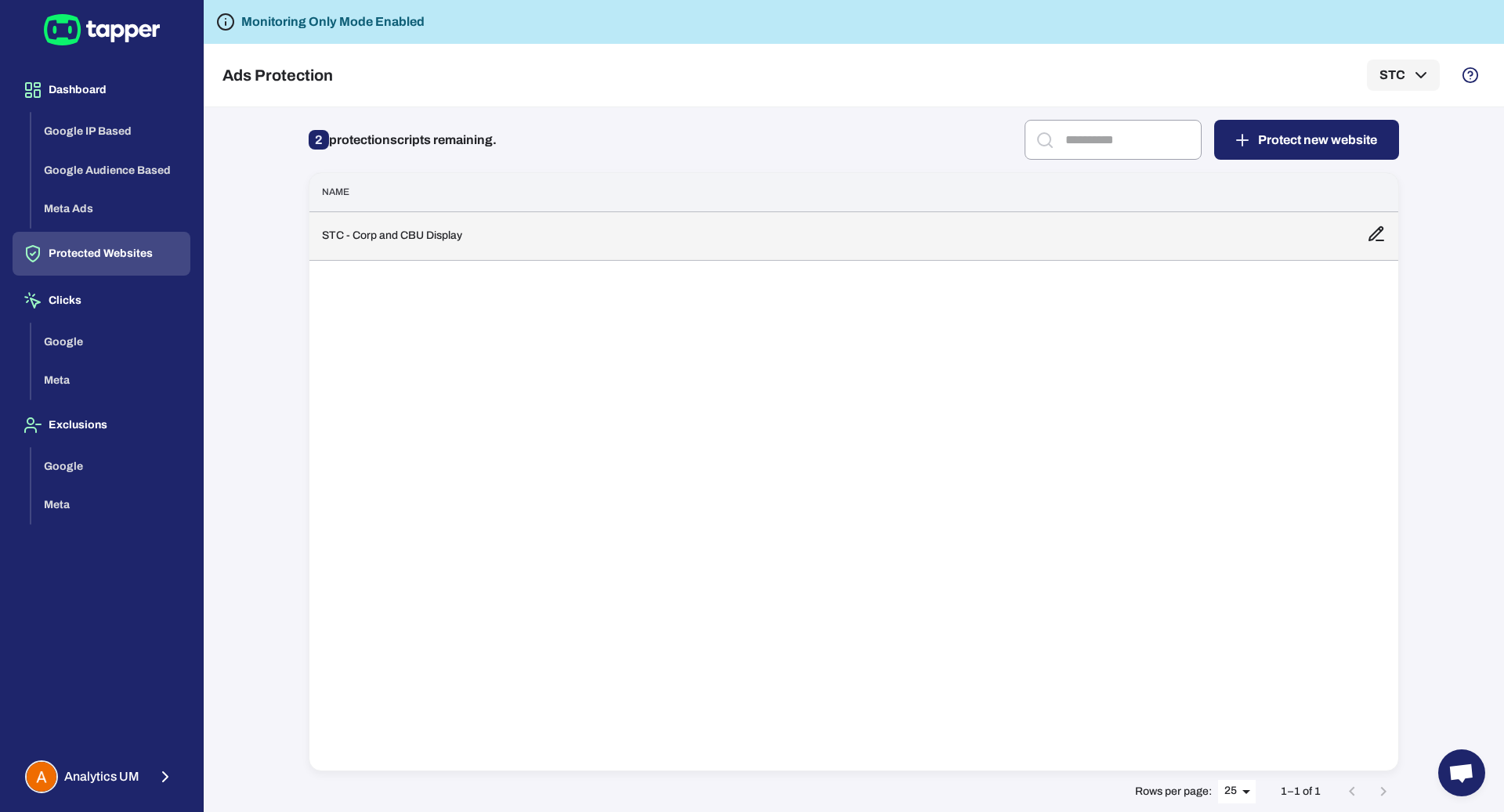
click at [403, 246] on td "STC - Corp and CBU Display" at bounding box center [831, 236] width 1045 height 48
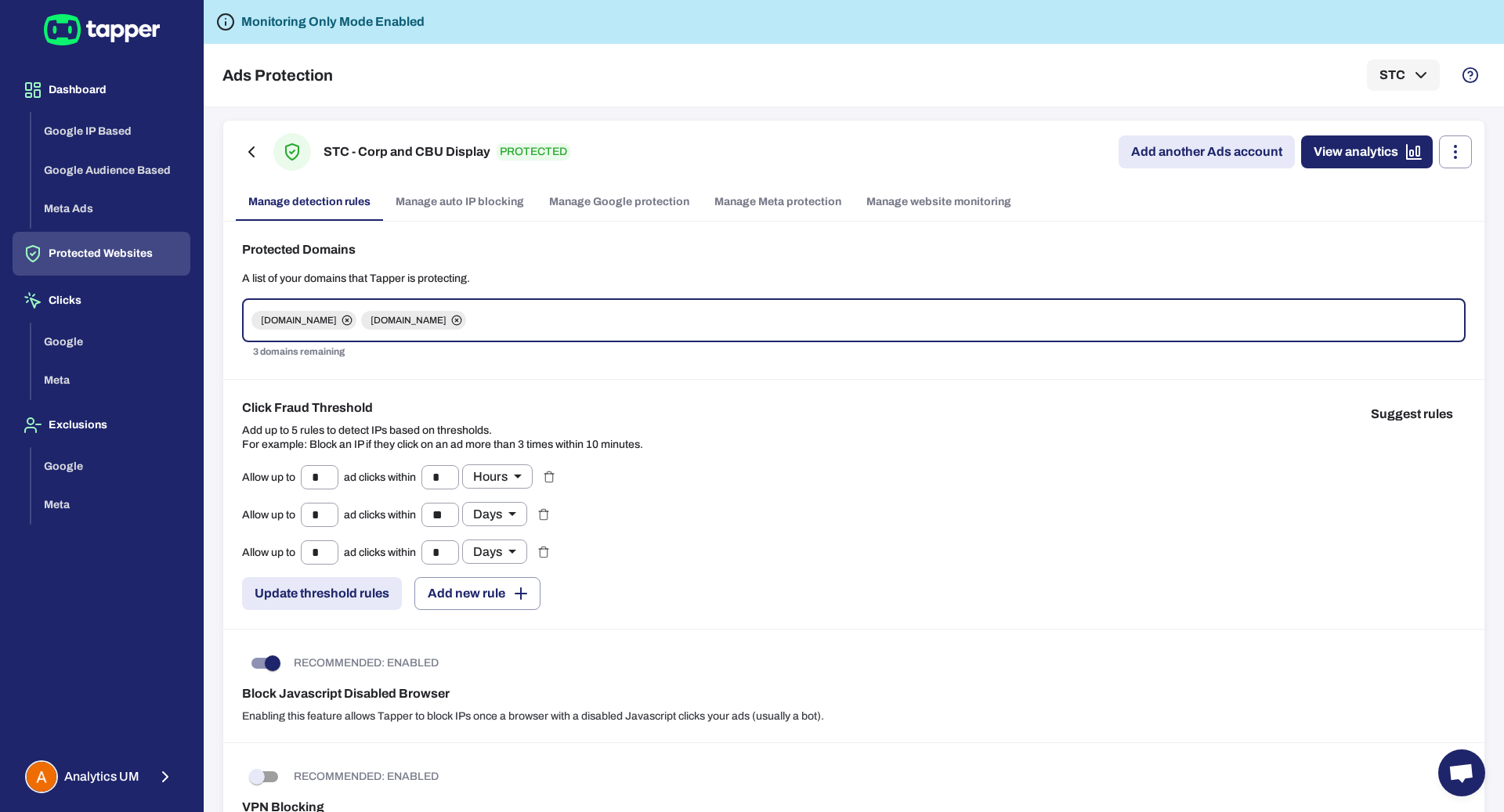
click at [629, 207] on link "Manage Google protection" at bounding box center [620, 201] width 166 height 38
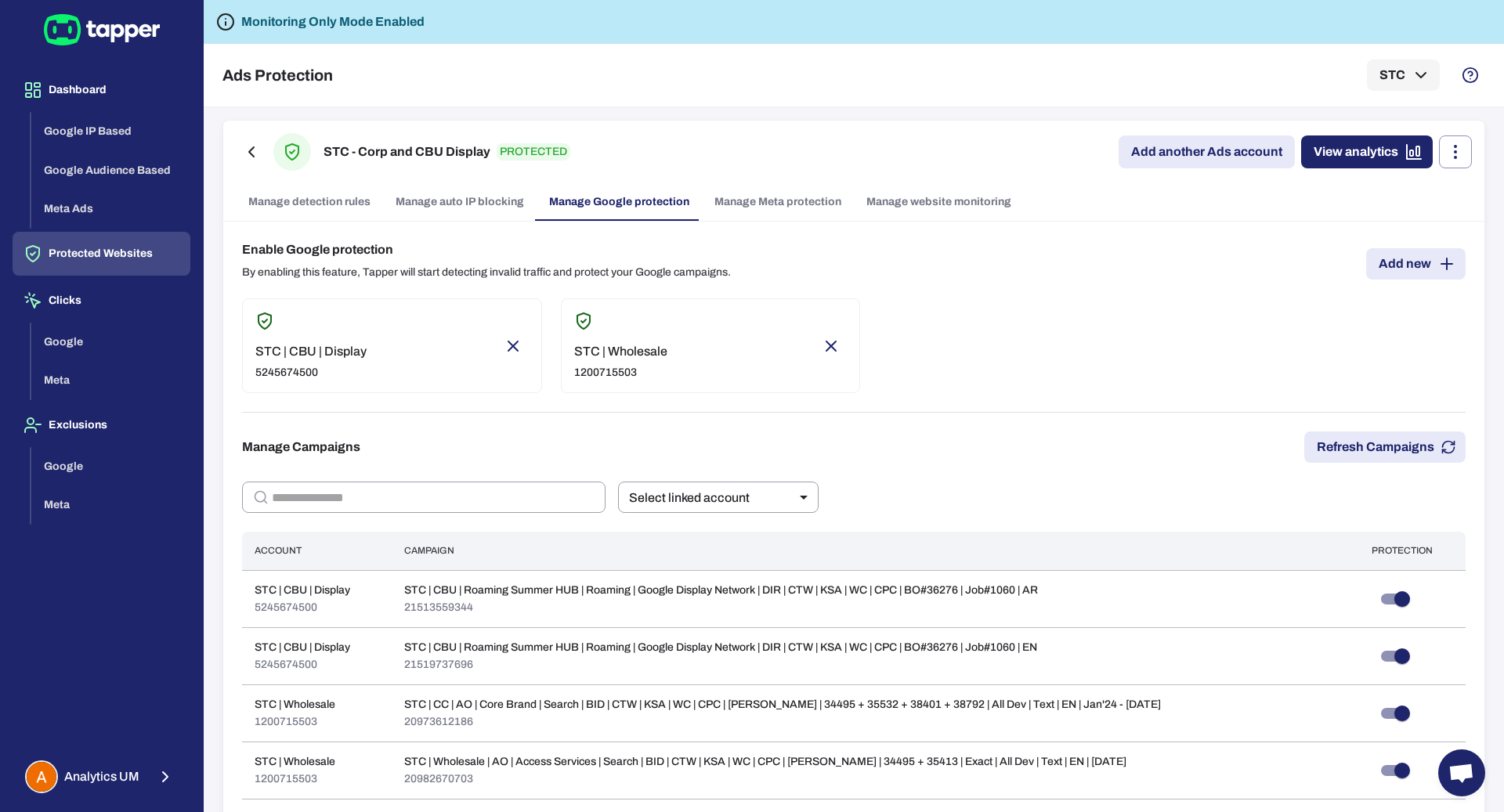
click at [646, 368] on p "1200715503" at bounding box center [620, 373] width 93 height 14
type input "***"
drag, startPoint x: 646, startPoint y: 370, endPoint x: 559, endPoint y: 374, distance: 87.1
click at [561, 374] on div "STC | Wholesale 1200715503" at bounding box center [710, 346] width 300 height 94
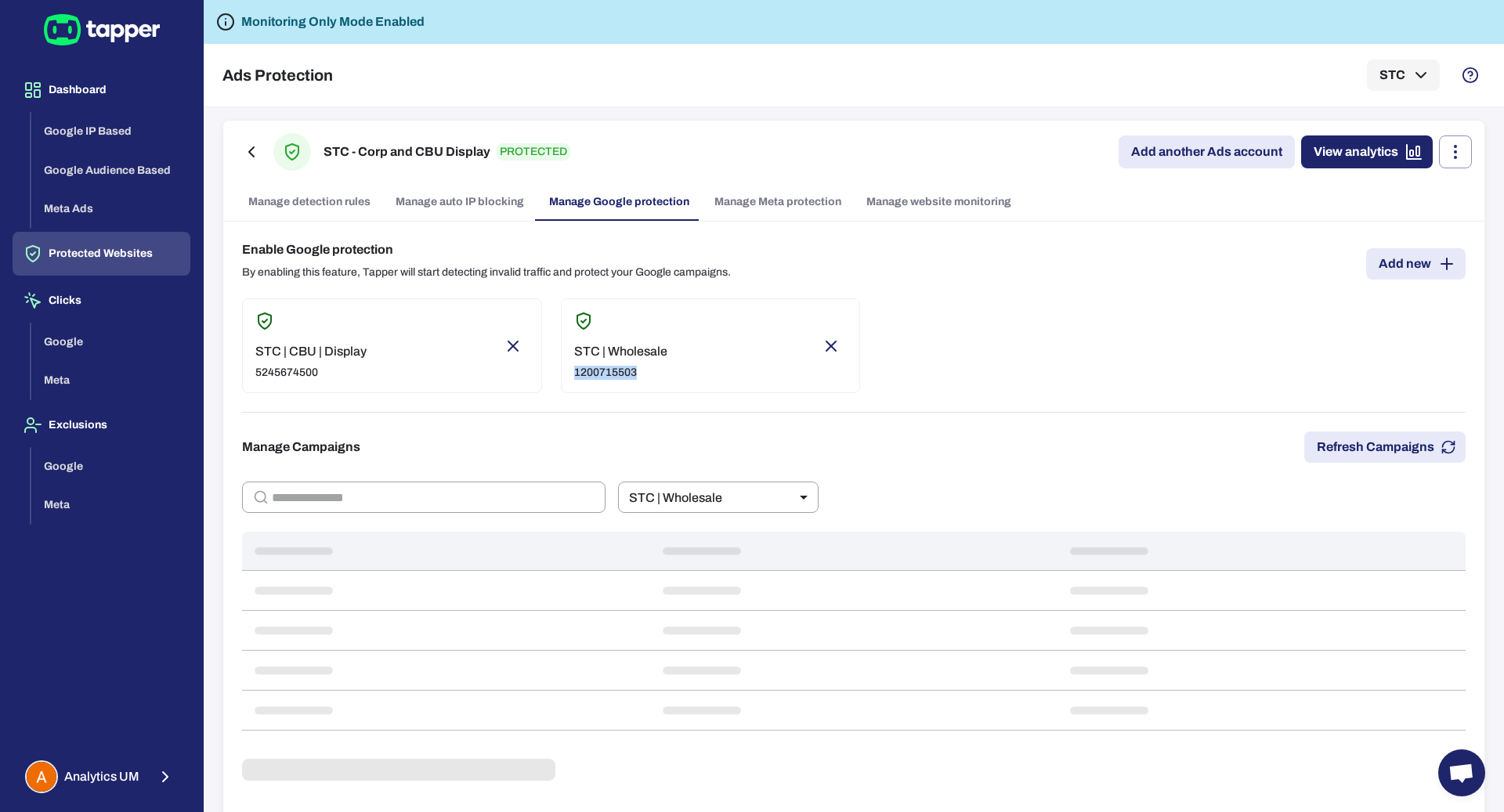
copy p "1200715503"
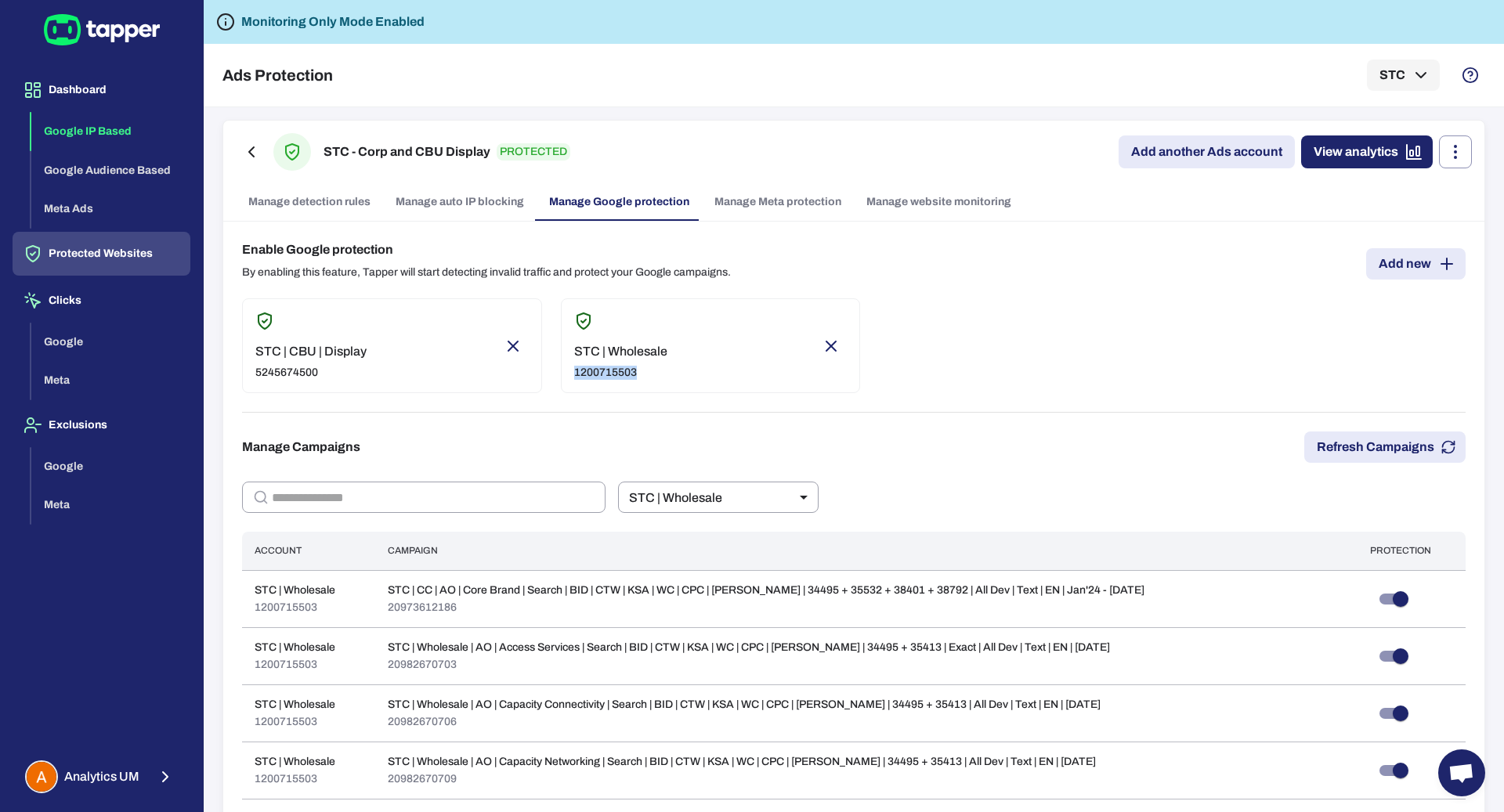
click at [112, 125] on button "Google IP Based" at bounding box center [111, 131] width 159 height 39
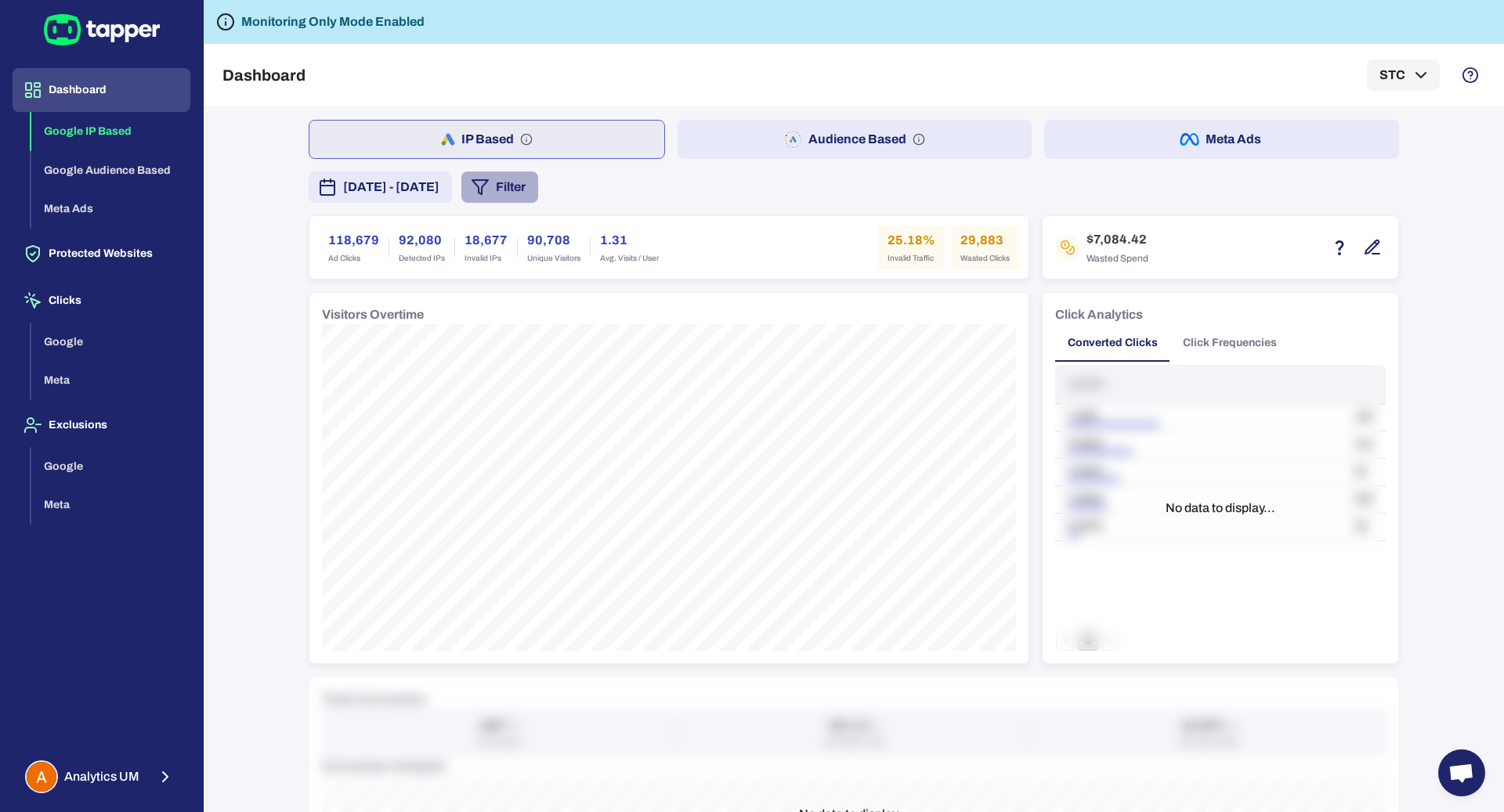
click at [539, 183] on button "Filter" at bounding box center [500, 187] width 77 height 32
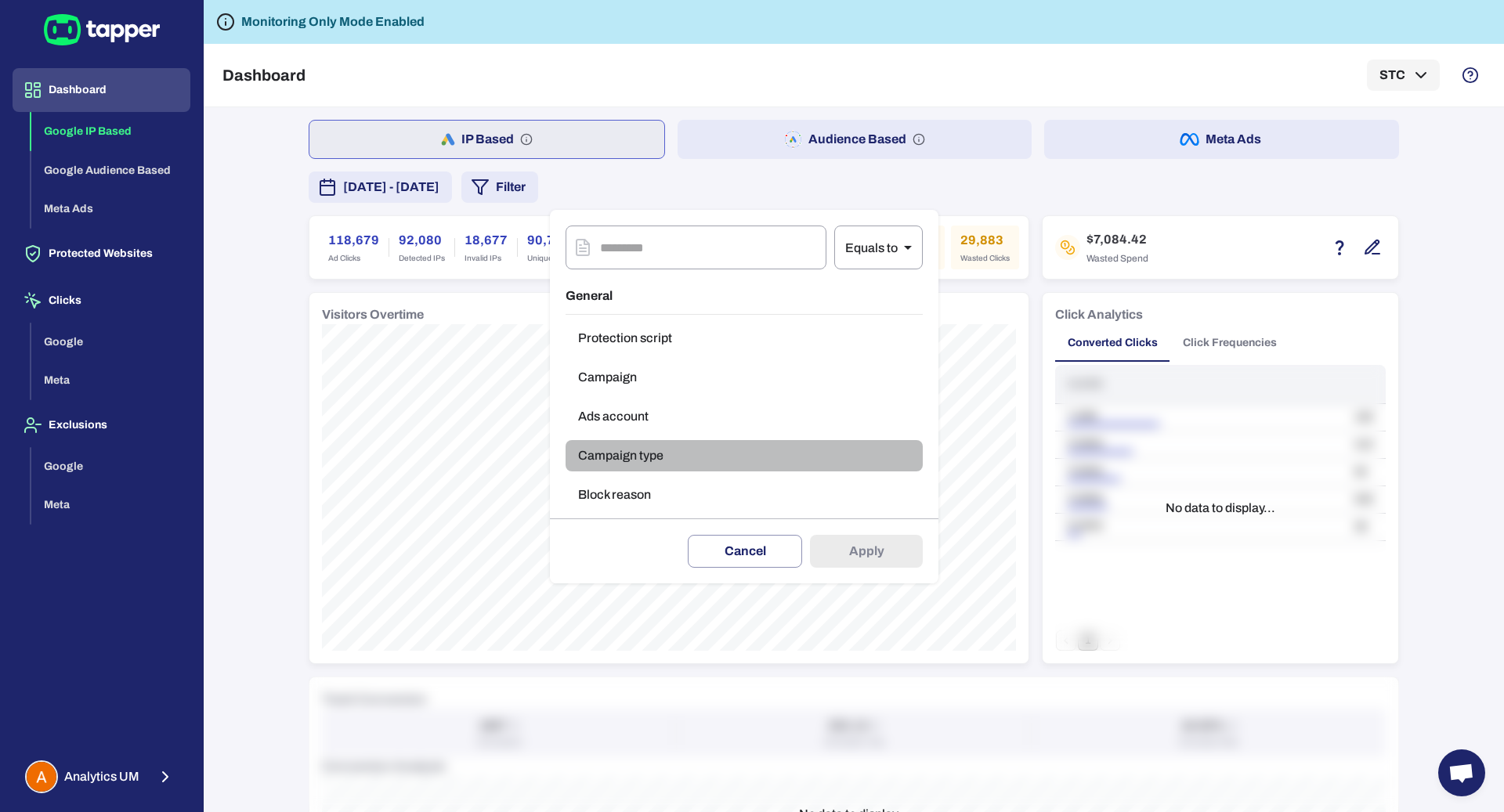
click at [655, 455] on button "Campaign type" at bounding box center [744, 456] width 357 height 32
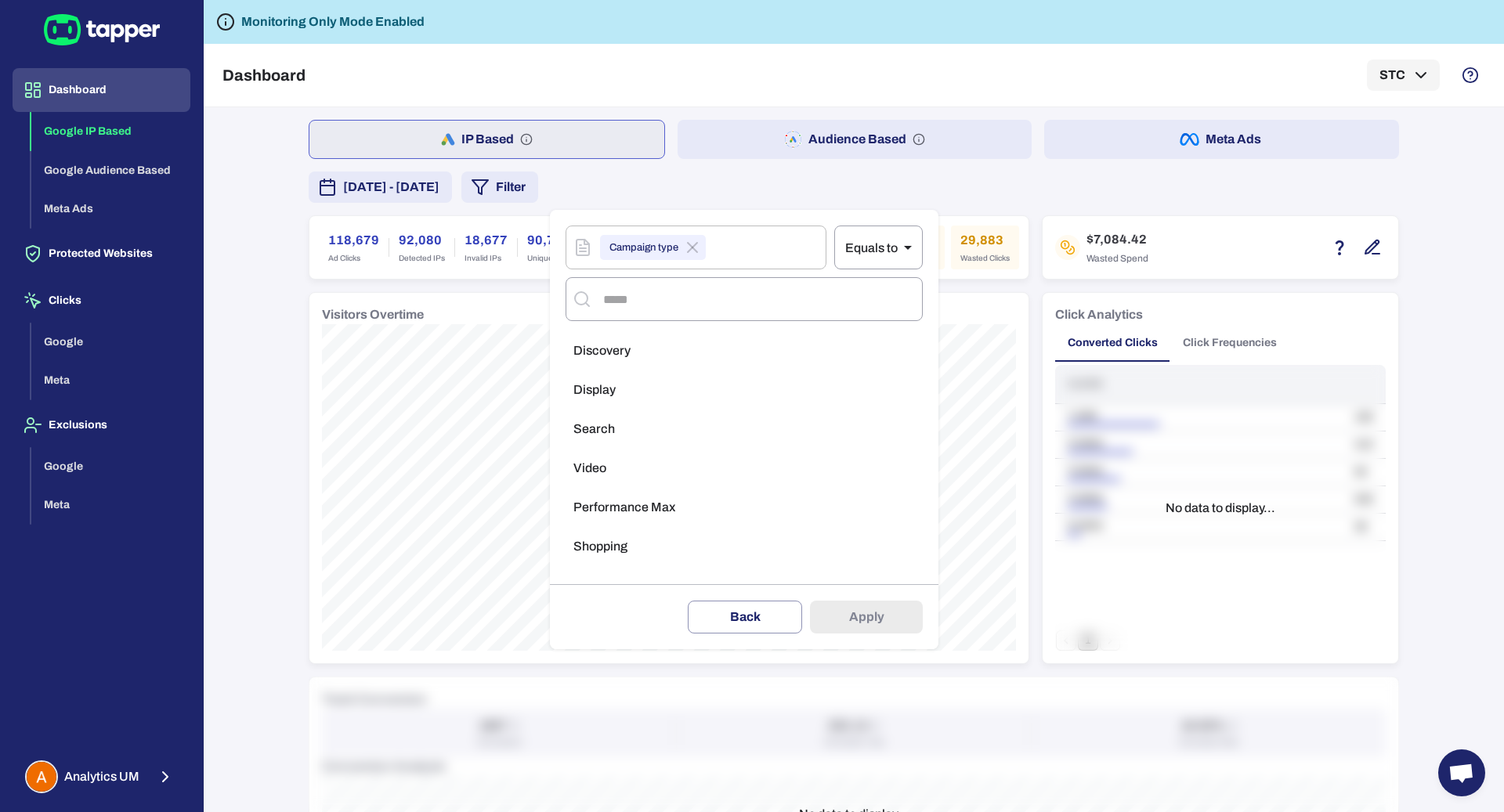
click at [657, 385] on li "Display" at bounding box center [744, 390] width 357 height 32
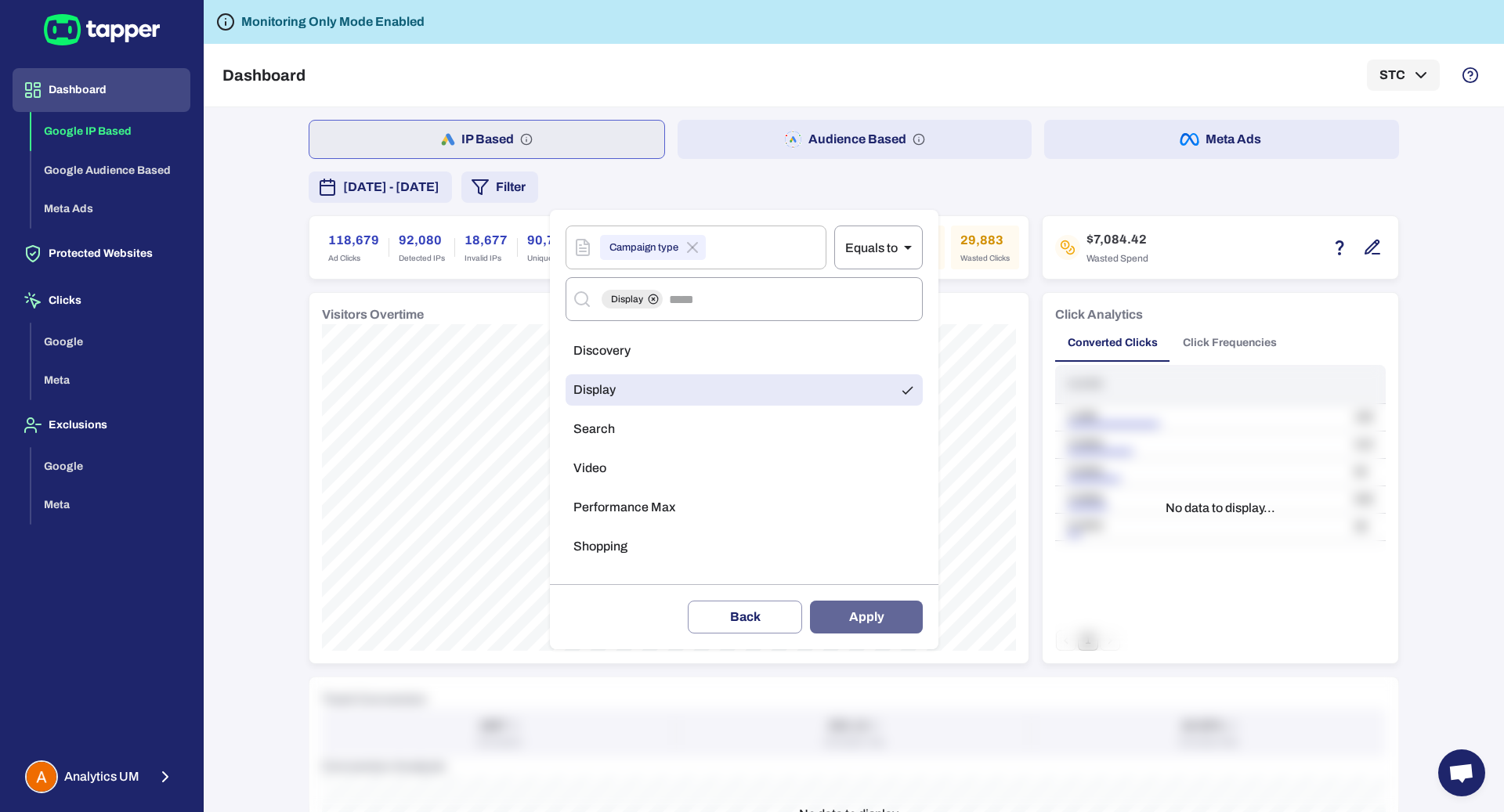
click at [857, 627] on button "Apply" at bounding box center [866, 617] width 113 height 33
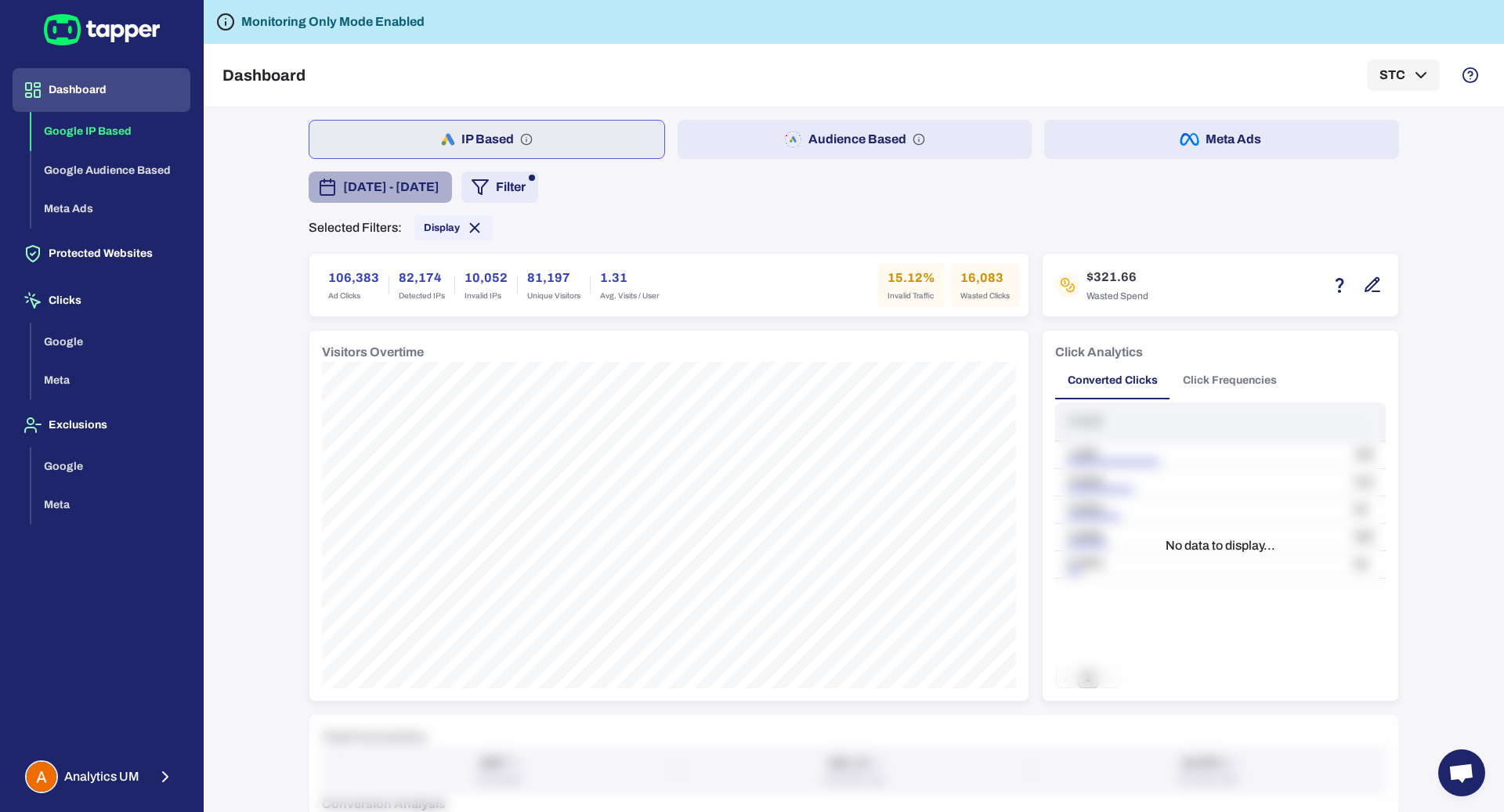
click at [382, 191] on span "[DATE] - [DATE]" at bounding box center [391, 188] width 96 height 19
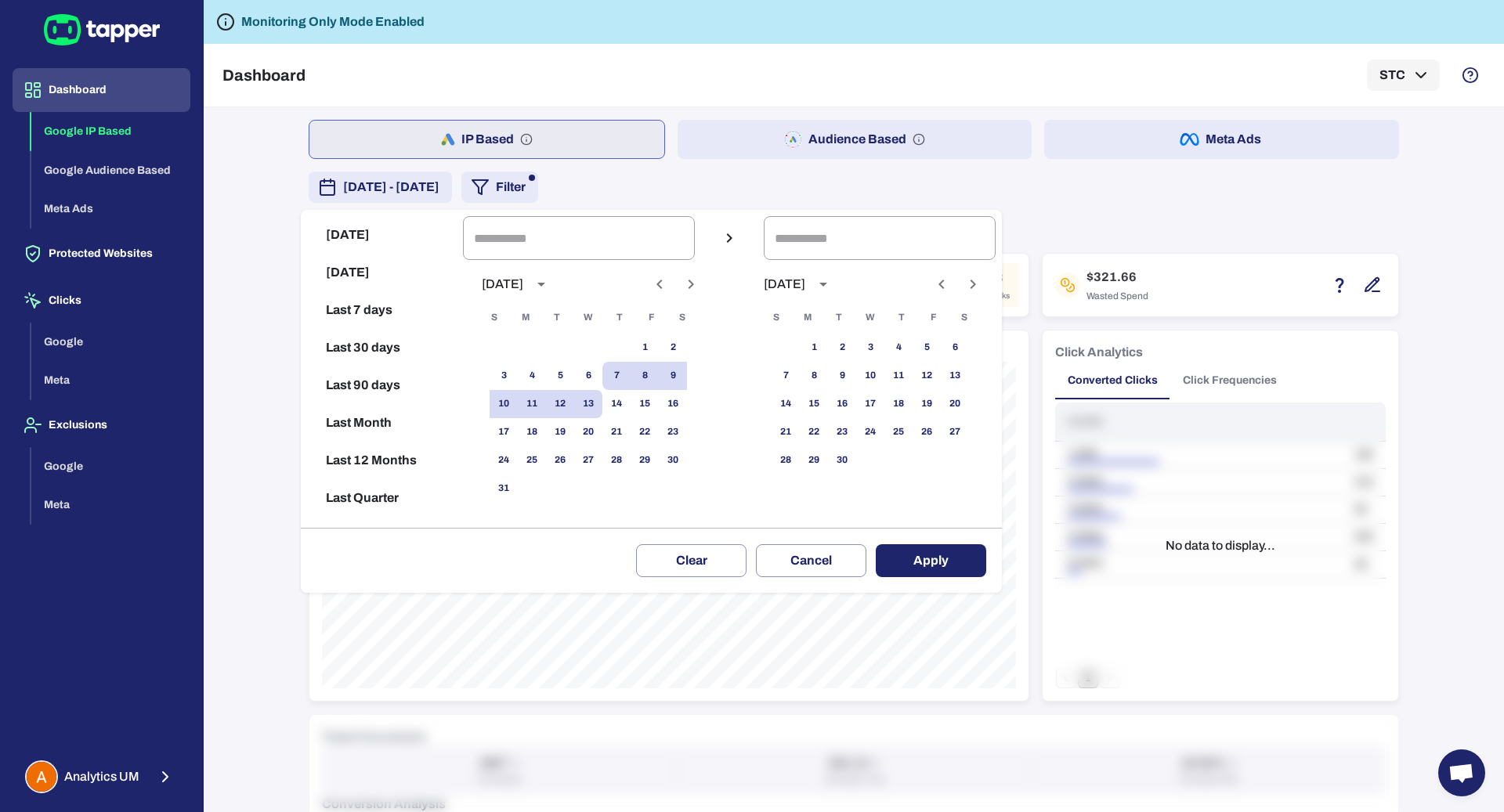
click at [372, 356] on button "Last 30 days" at bounding box center [382, 348] width 149 height 38
type input "**********"
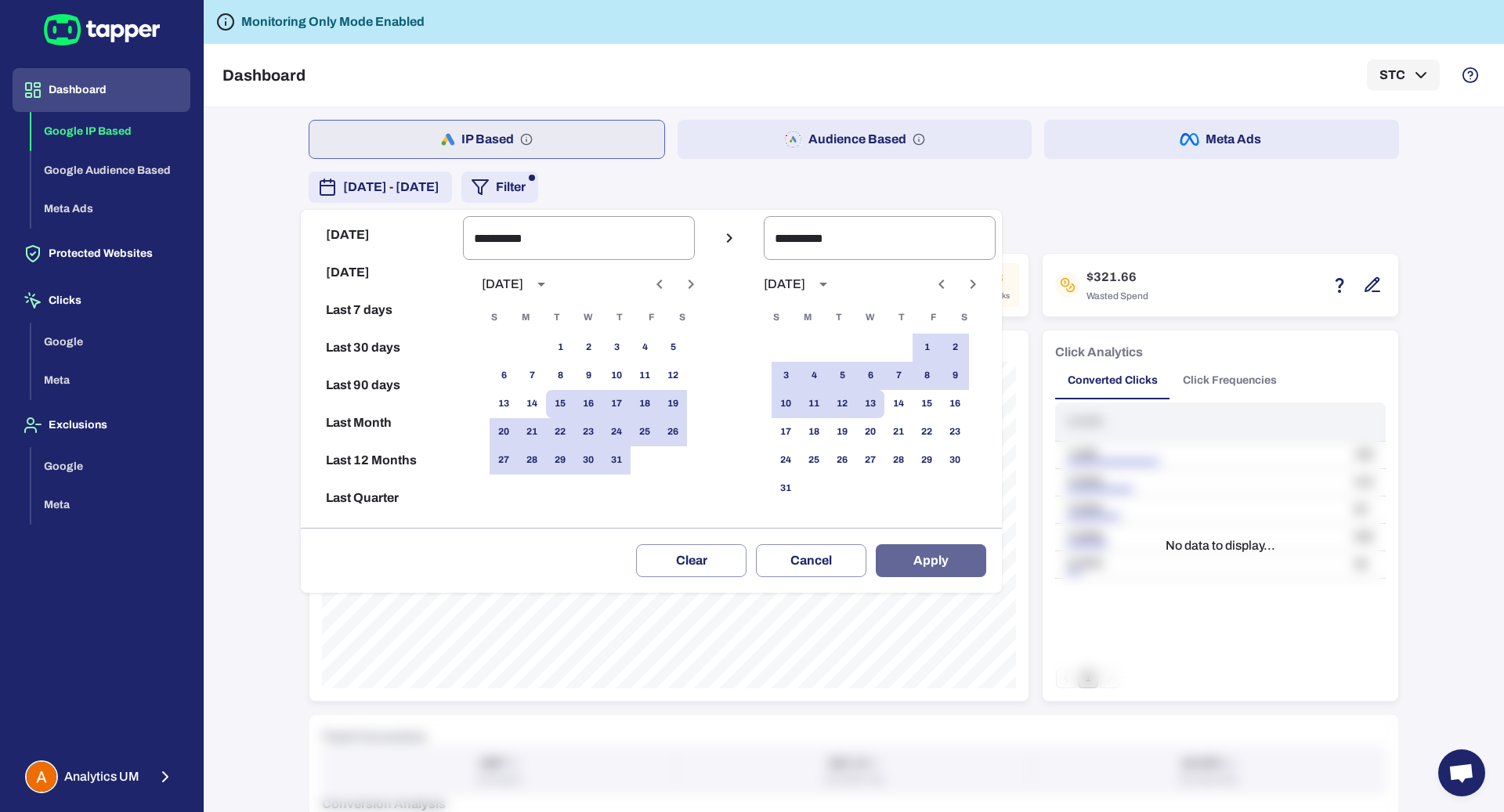
click at [937, 556] on button "Apply" at bounding box center [931, 561] width 111 height 33
